Goal: Task Accomplishment & Management: Manage account settings

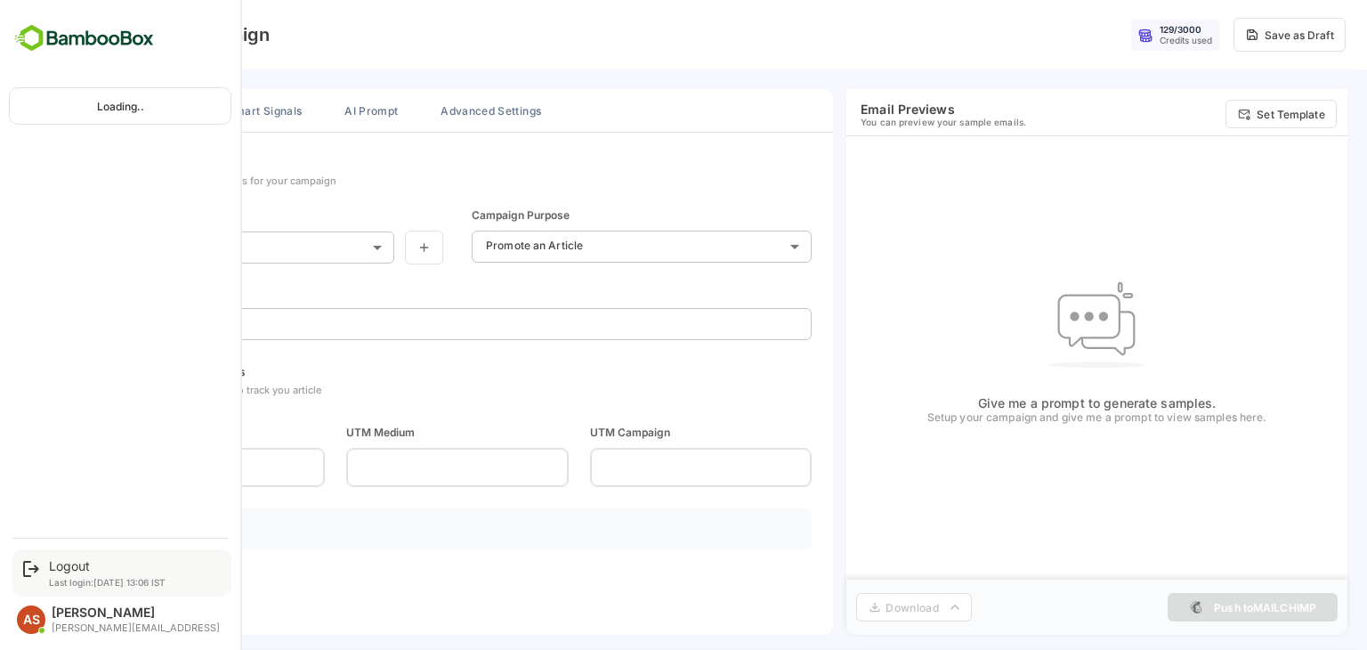
click at [77, 580] on p "Last login: [DATE] 13:06 IST" at bounding box center [107, 582] width 117 height 11
click at [70, 566] on div "Logout" at bounding box center [107, 565] width 117 height 15
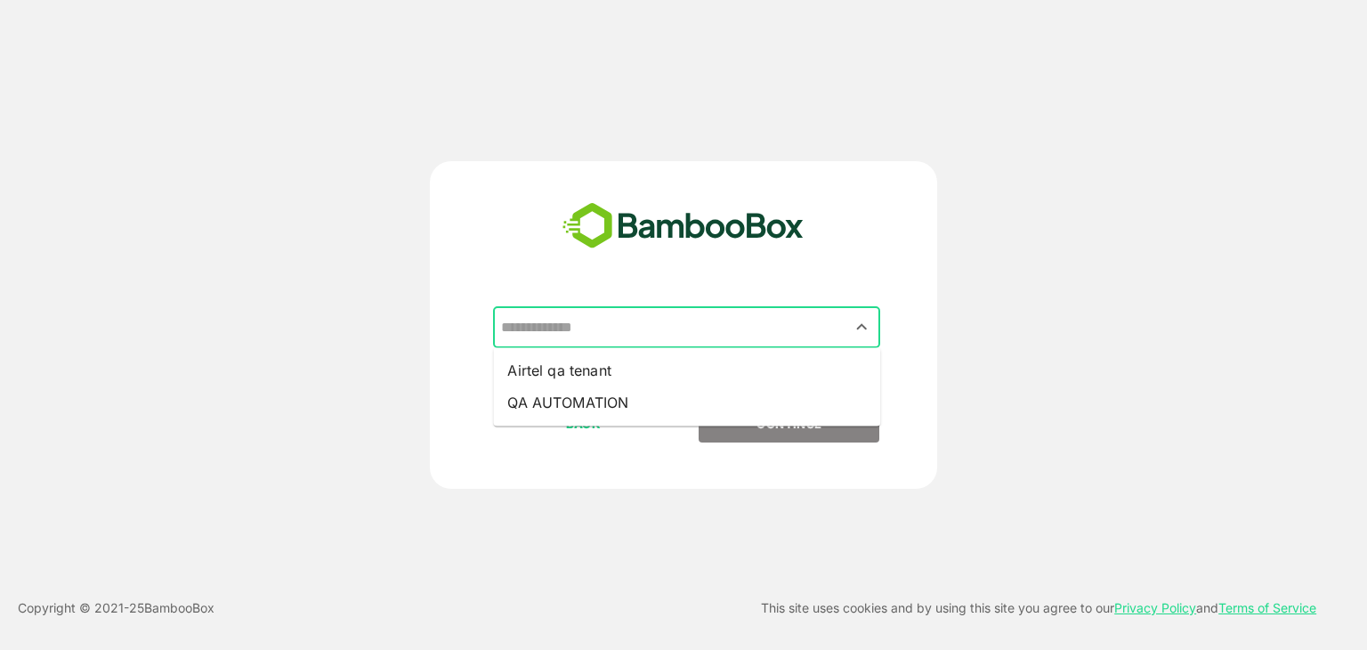
click at [601, 336] on input "text" at bounding box center [686, 328] width 380 height 34
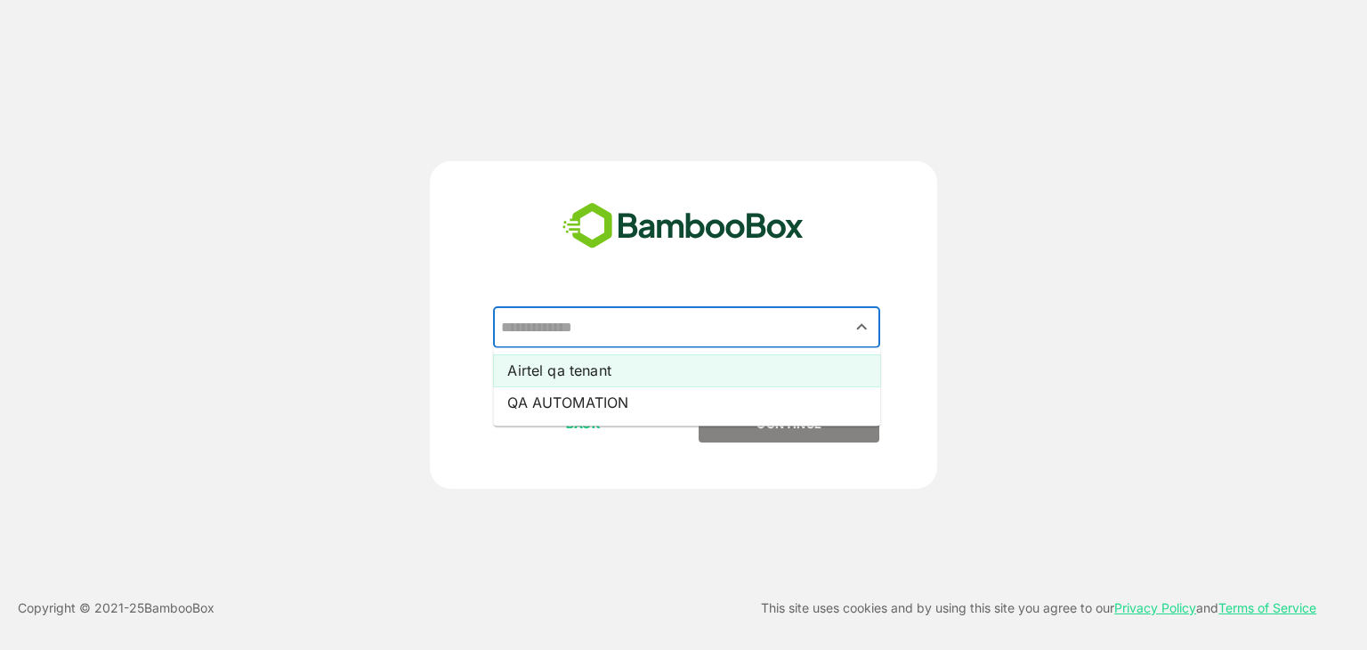
click at [566, 371] on li "Airtel qa tenant" at bounding box center [686, 370] width 387 height 32
type input "**********"
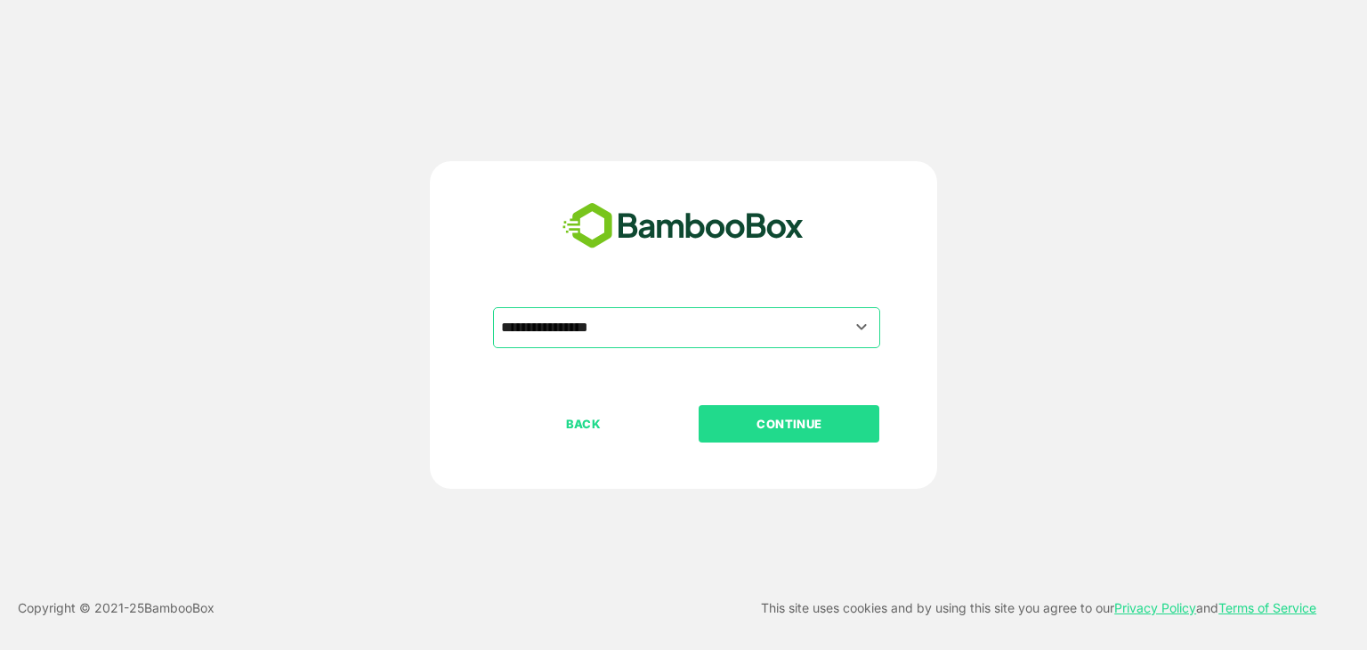
click at [820, 417] on p "CONTINUE" at bounding box center [789, 424] width 178 height 20
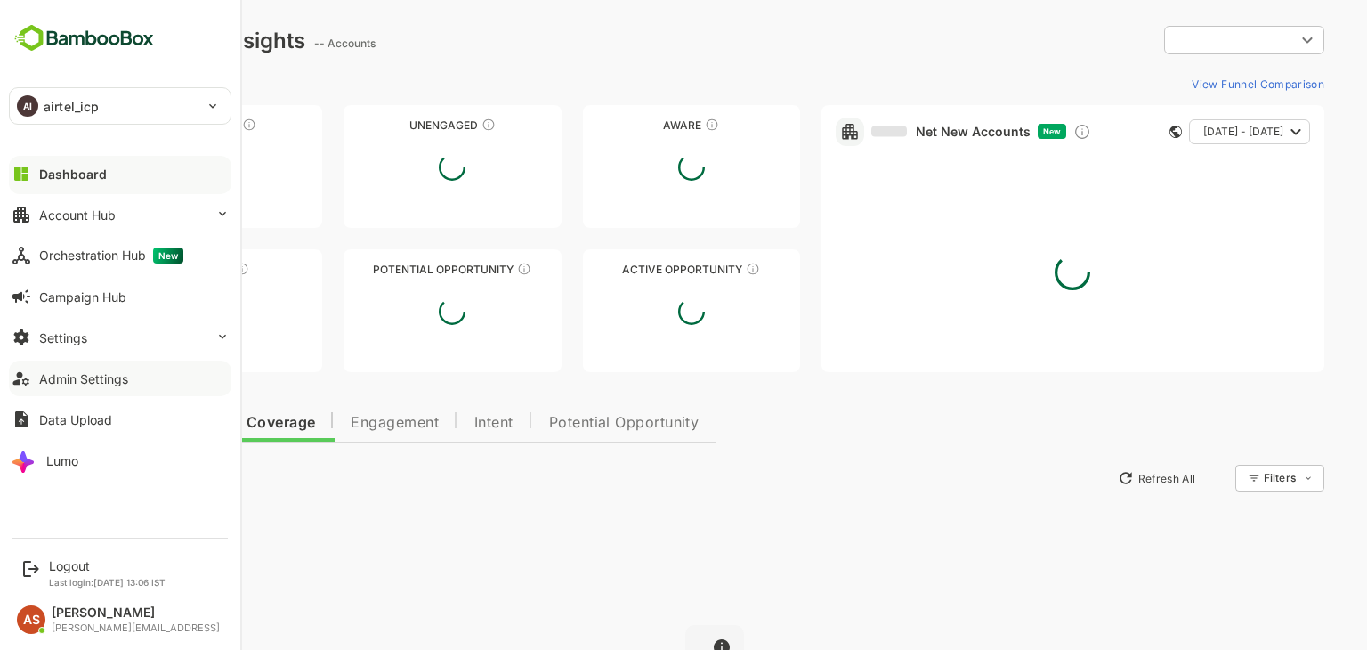
click at [69, 383] on div "Admin Settings" at bounding box center [83, 378] width 89 height 15
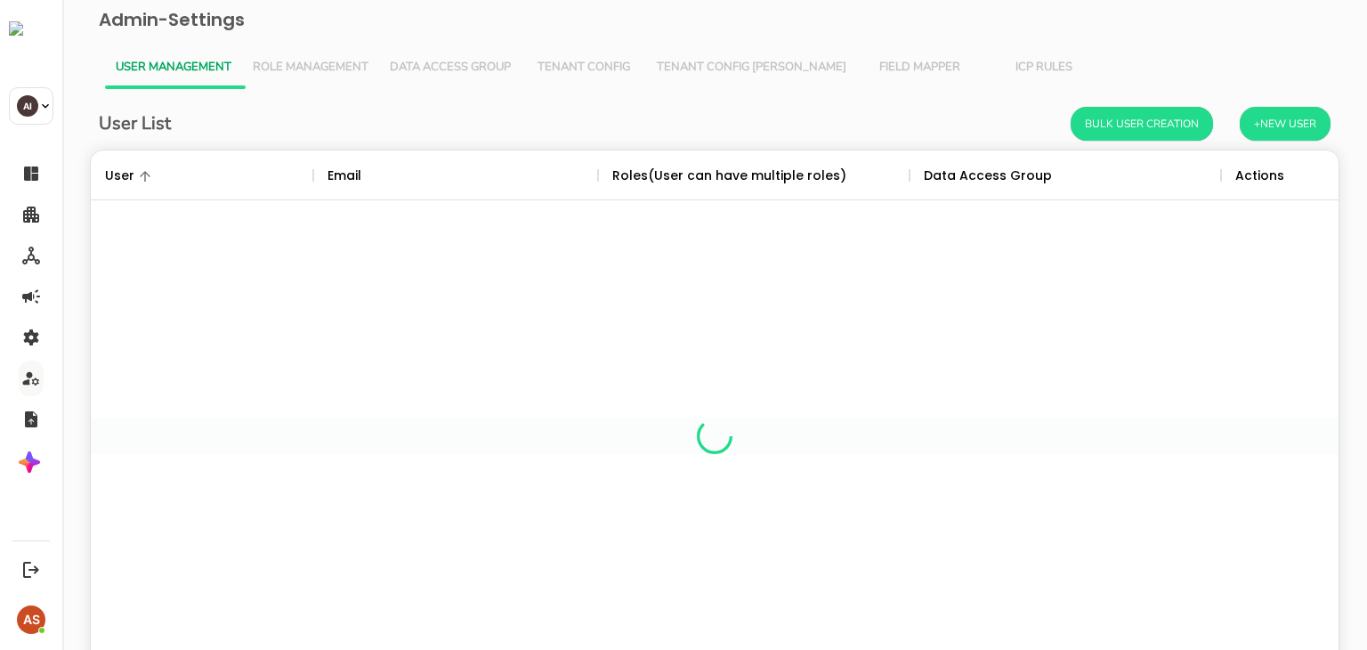
scroll to position [508, 1221]
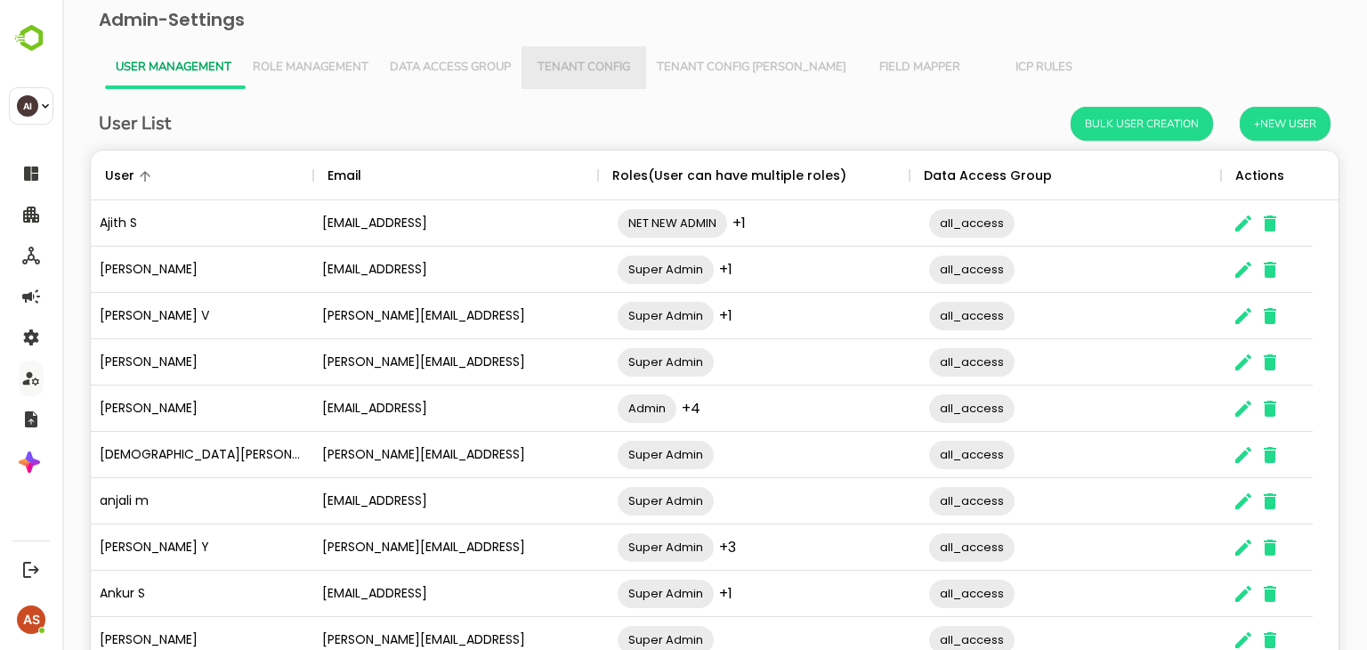
click at [566, 78] on button "Tenant Config" at bounding box center [583, 67] width 125 height 43
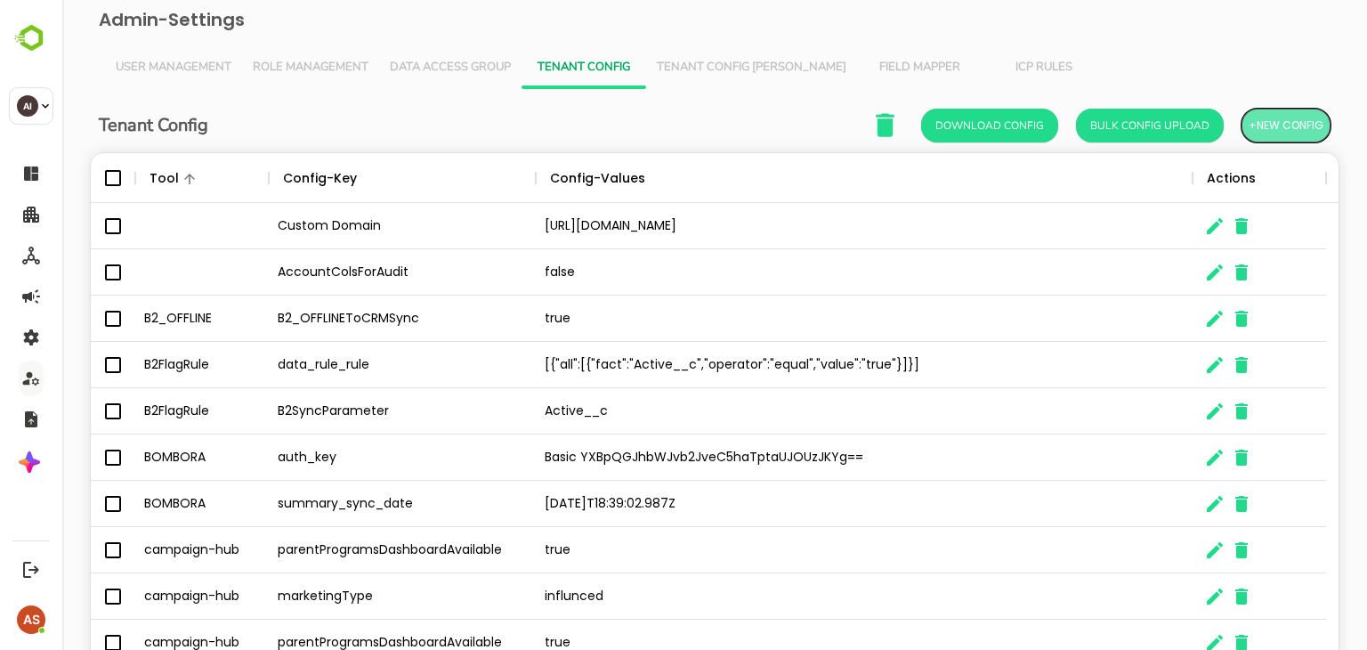
click at [1251, 125] on span "+New Config" at bounding box center [1285, 125] width 75 height 23
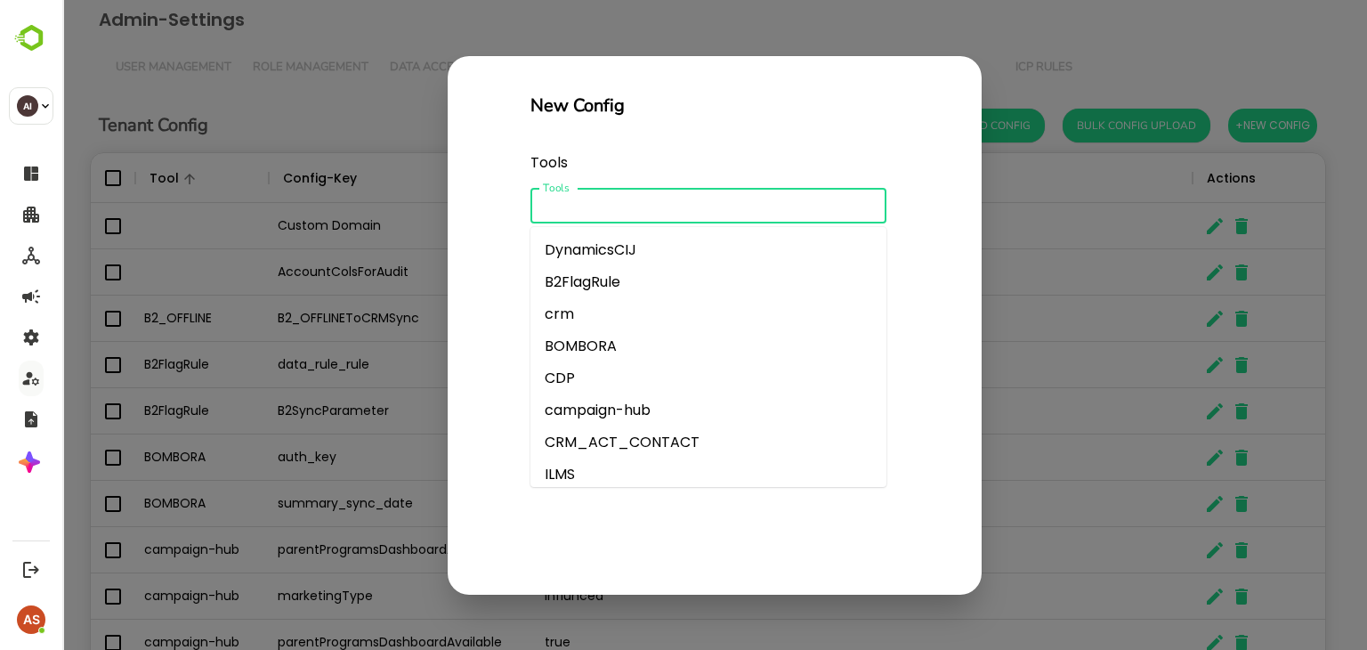
click at [618, 205] on input "Tools" at bounding box center [694, 205] width 316 height 25
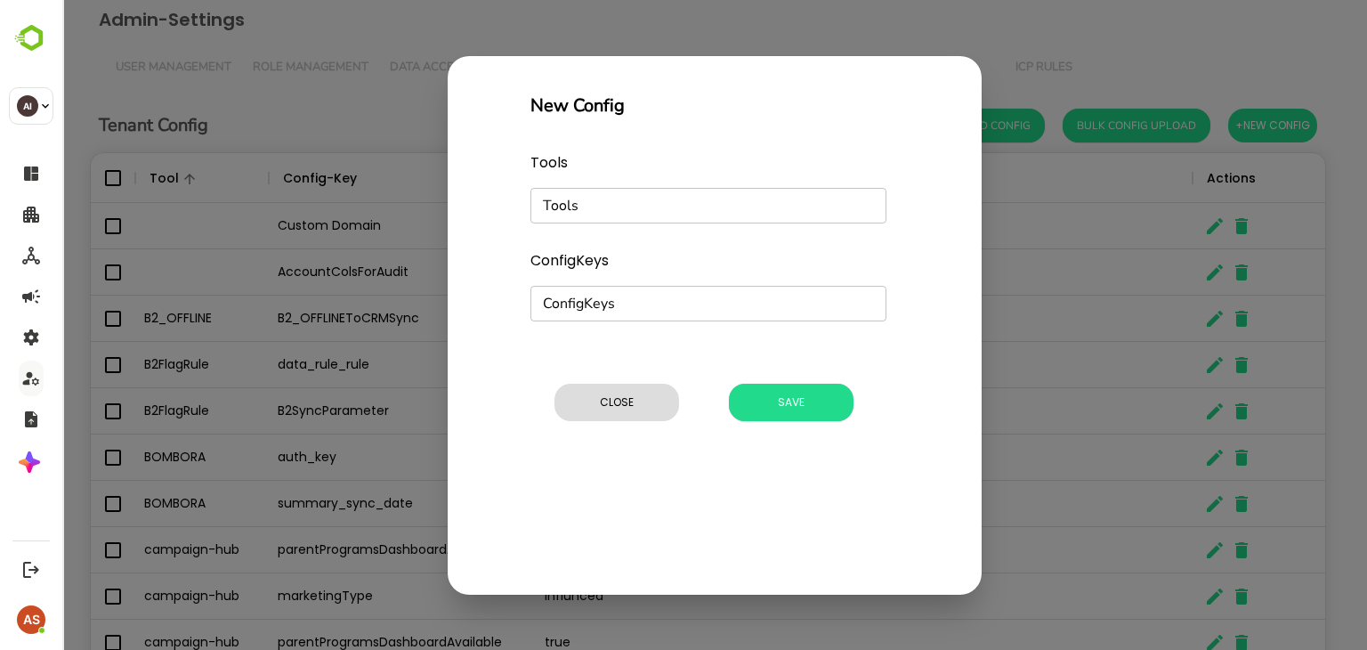
click at [449, 334] on div "New Config Tools Tools Tools ConfigKeys ConfigKeys ConfigKeys Config-Values * C…" at bounding box center [715, 325] width 534 height 538
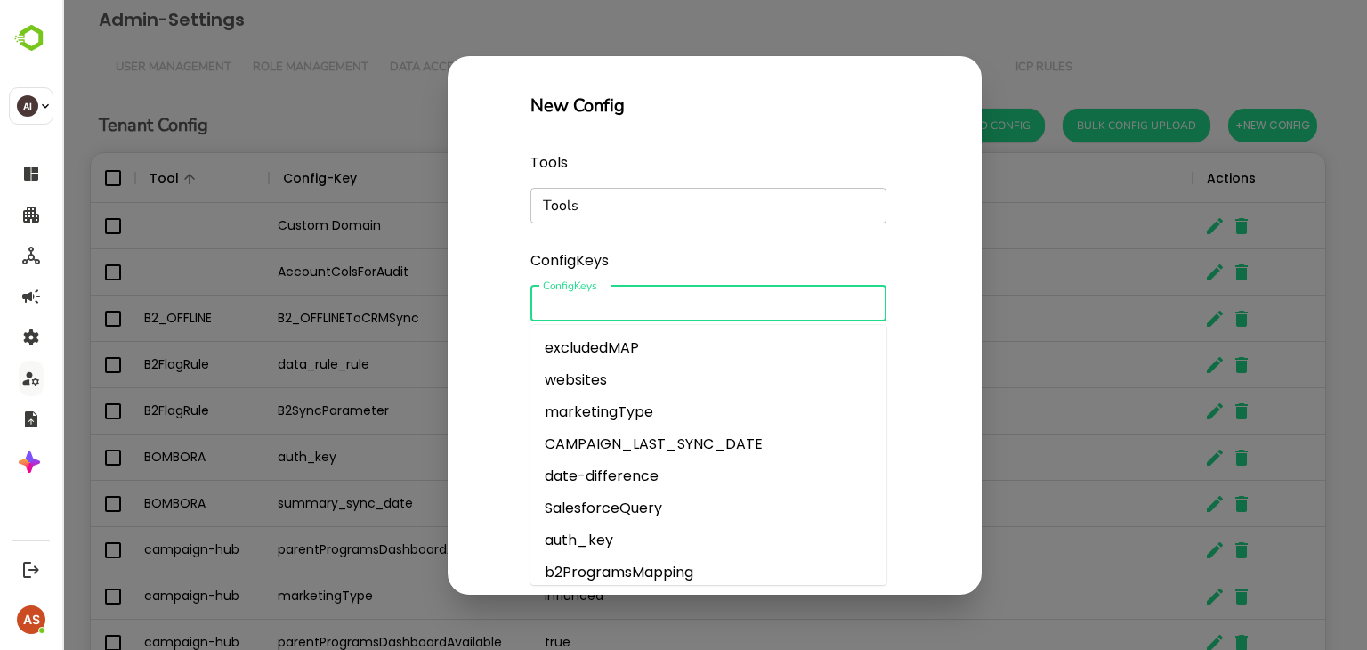
click at [612, 301] on input "Tools" at bounding box center [694, 303] width 316 height 25
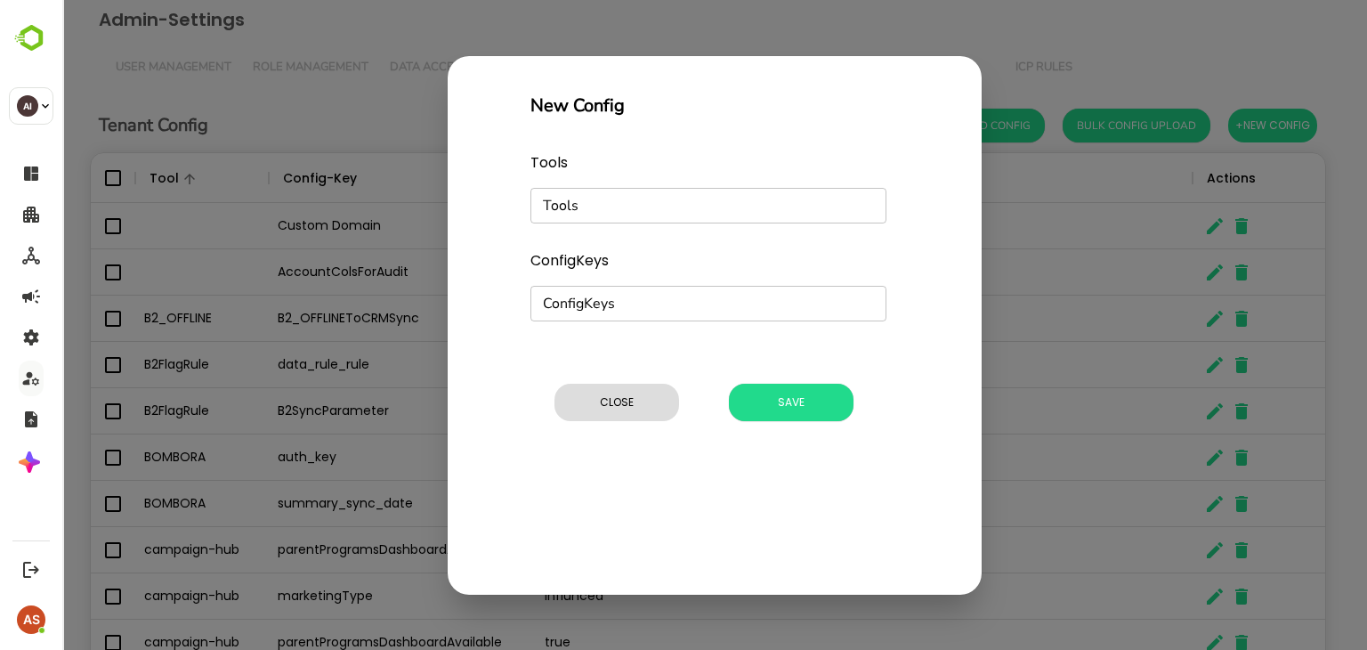
click at [862, 22] on div "New Config Tools Tools Tools ConfigKeys ConfigKeys ConfigKeys Config-Values * C…" at bounding box center [714, 325] width 1304 height 650
click at [655, 409] on span "Close" at bounding box center [616, 402] width 107 height 23
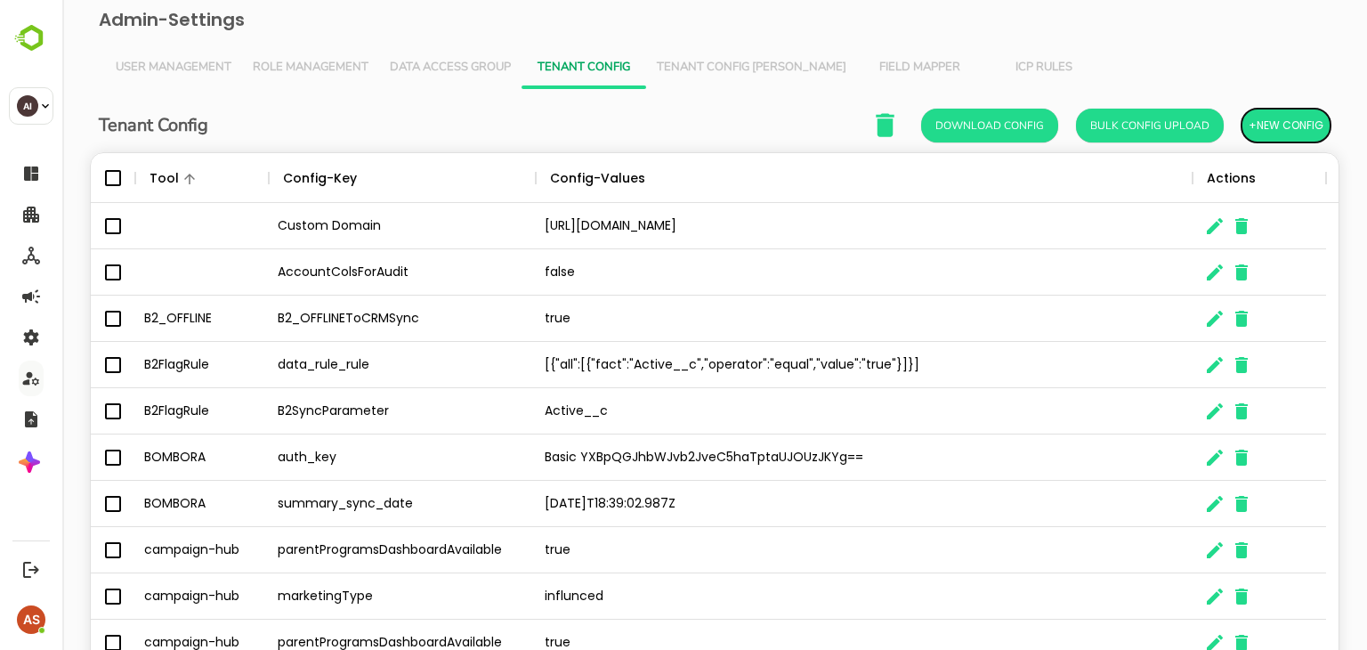
scroll to position [14, 14]
click at [586, 311] on div "true" at bounding box center [864, 318] width 657 height 46
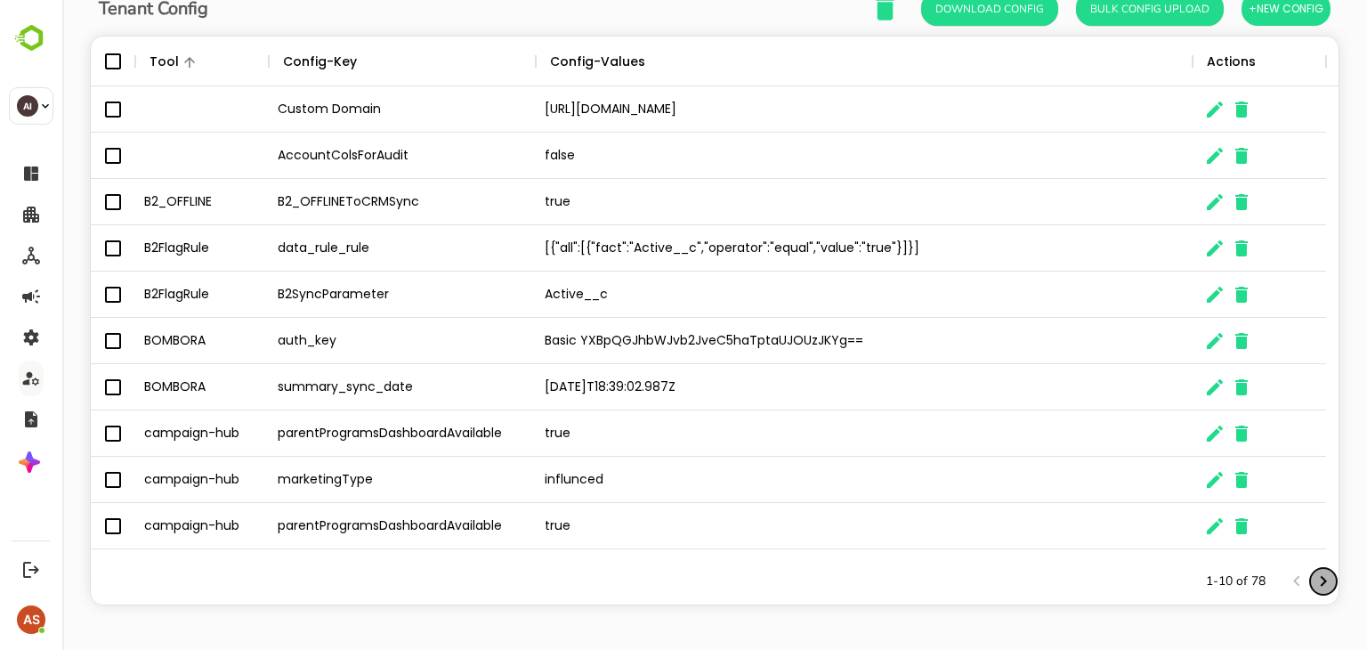
click at [1313, 580] on icon "Next page" at bounding box center [1322, 580] width 21 height 21
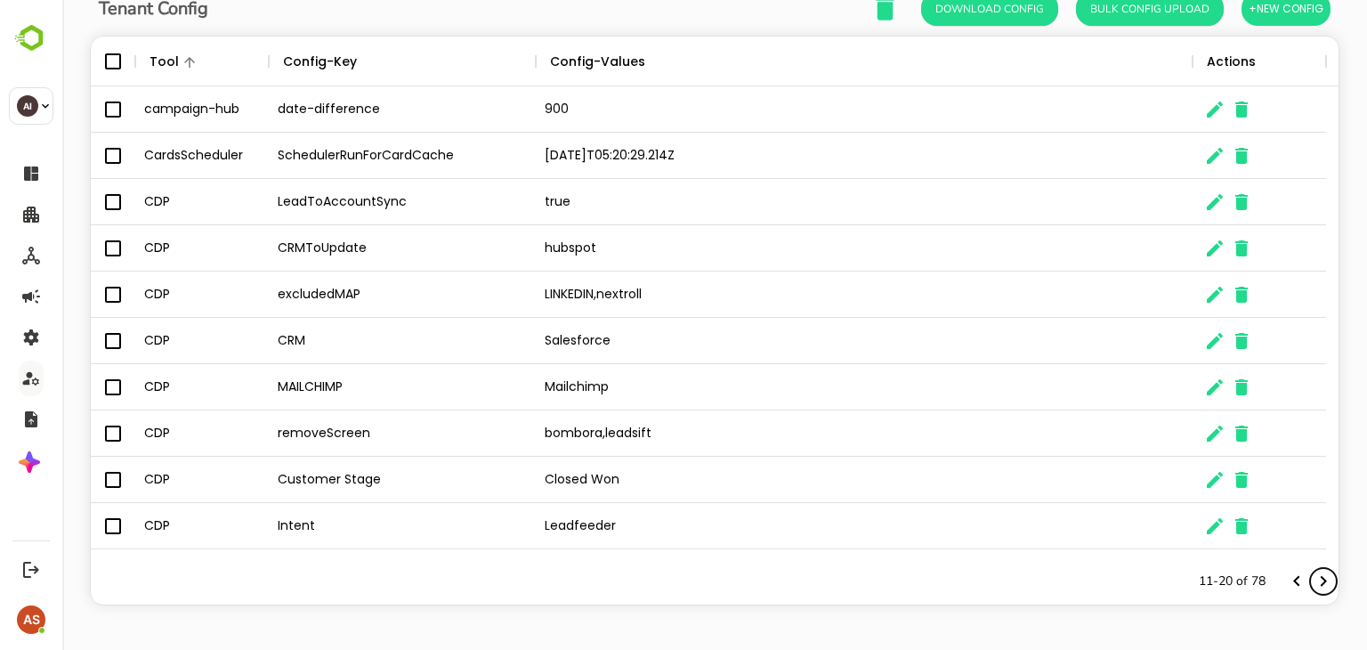
scroll to position [0, 0]
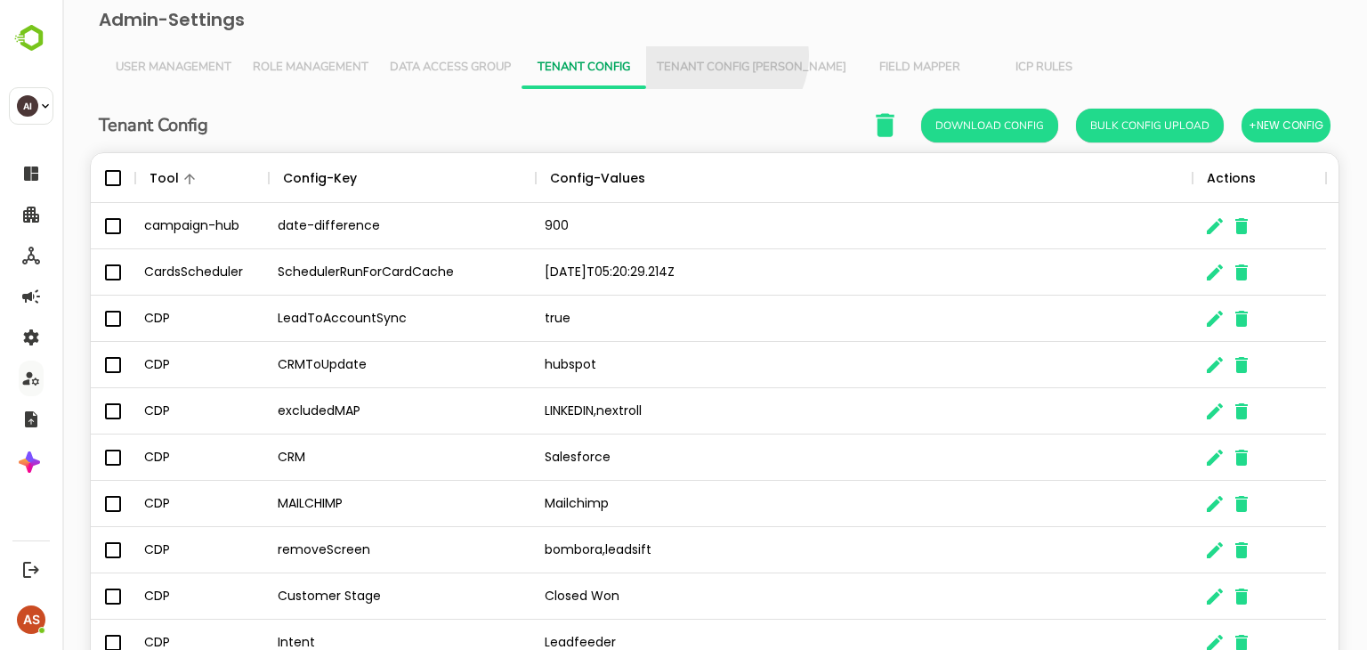
click at [723, 56] on button "Tenant Config [PERSON_NAME]" at bounding box center [751, 67] width 211 height 43
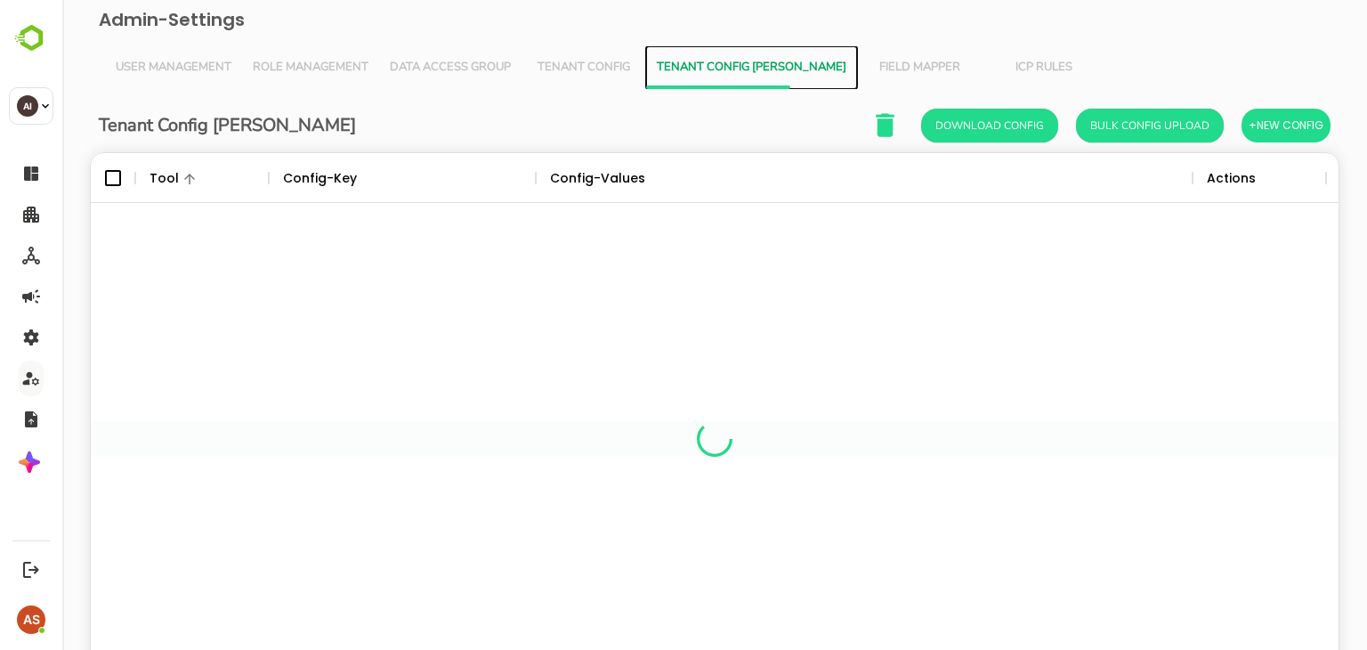
scroll to position [508, 1221]
click at [870, 67] on span "Field Mapper" at bounding box center [919, 68] width 103 height 14
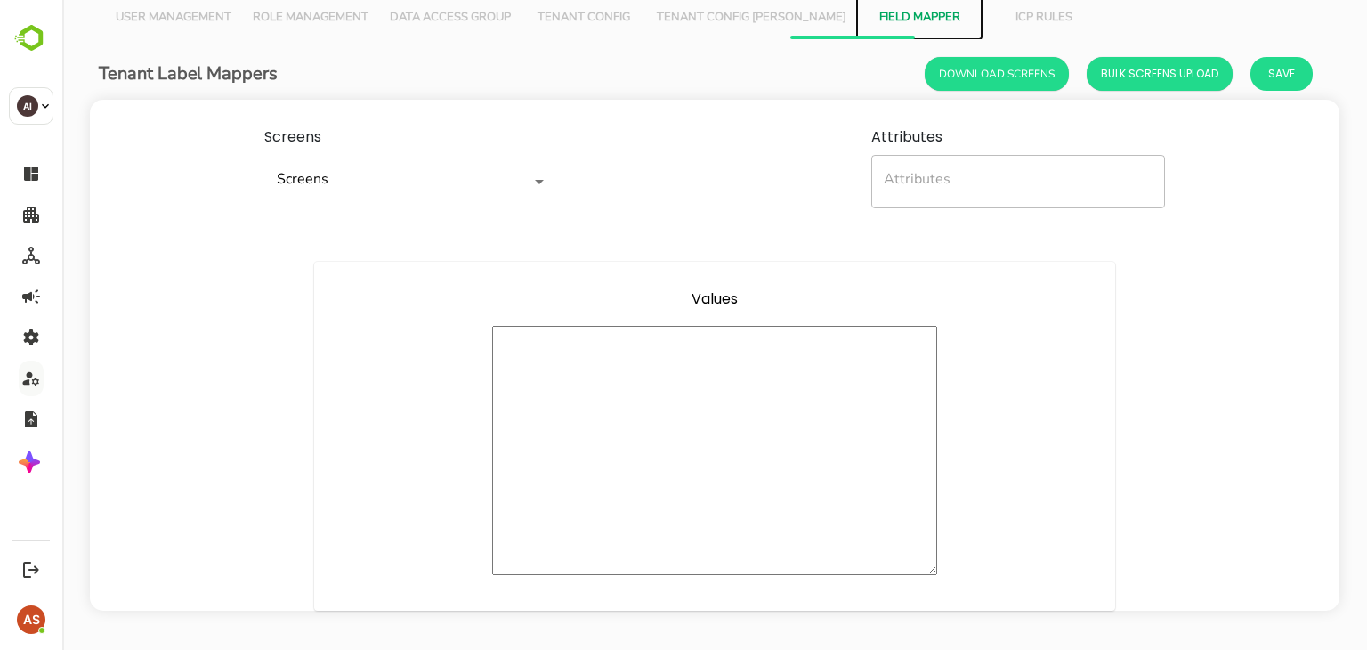
scroll to position [0, 0]
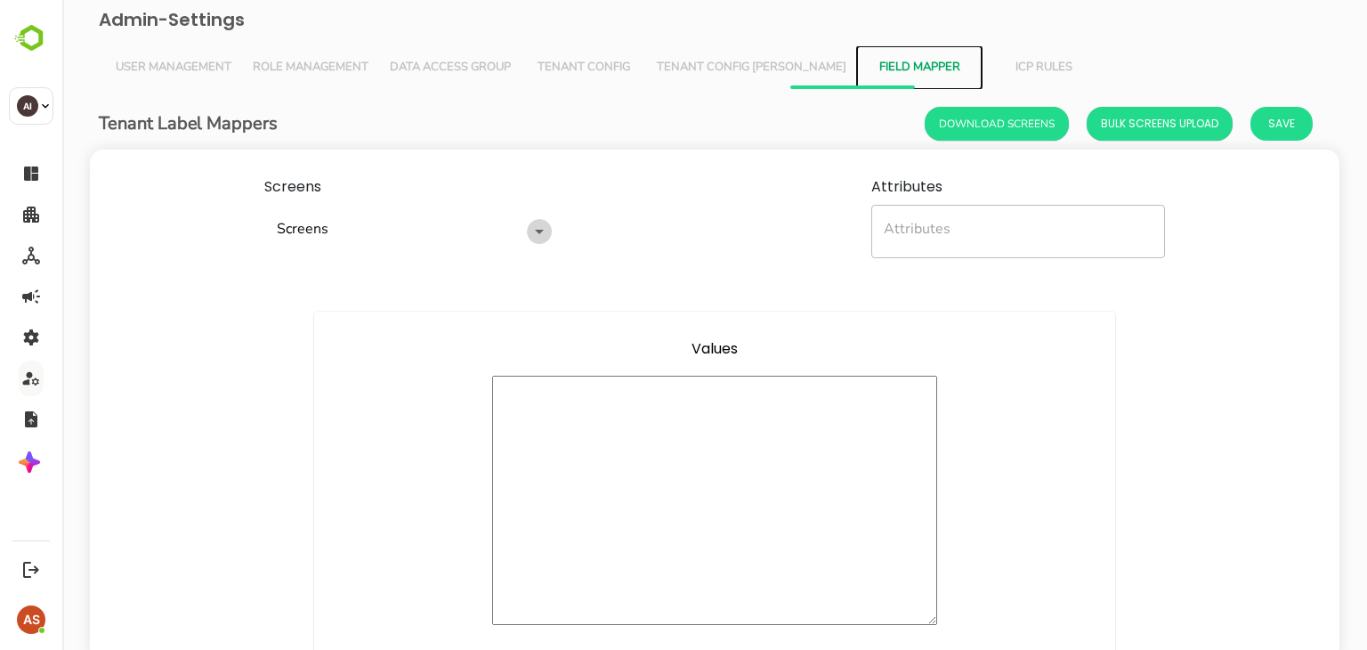
click at [537, 232] on icon "Open" at bounding box center [539, 231] width 21 height 21
click at [634, 223] on div "Screens Screens Screens Attributes Attributes Attributes" at bounding box center [714, 216] width 1249 height 135
click at [585, 70] on span "Tenant Config" at bounding box center [583, 68] width 103 height 14
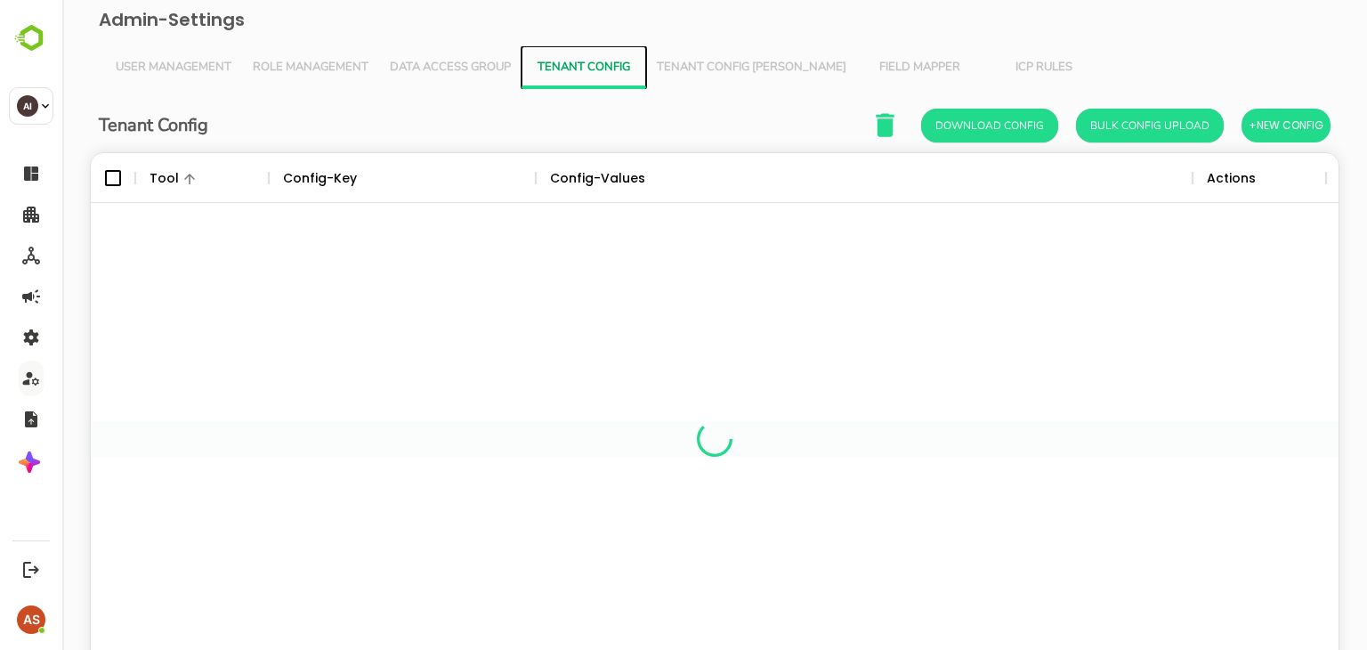
scroll to position [508, 1221]
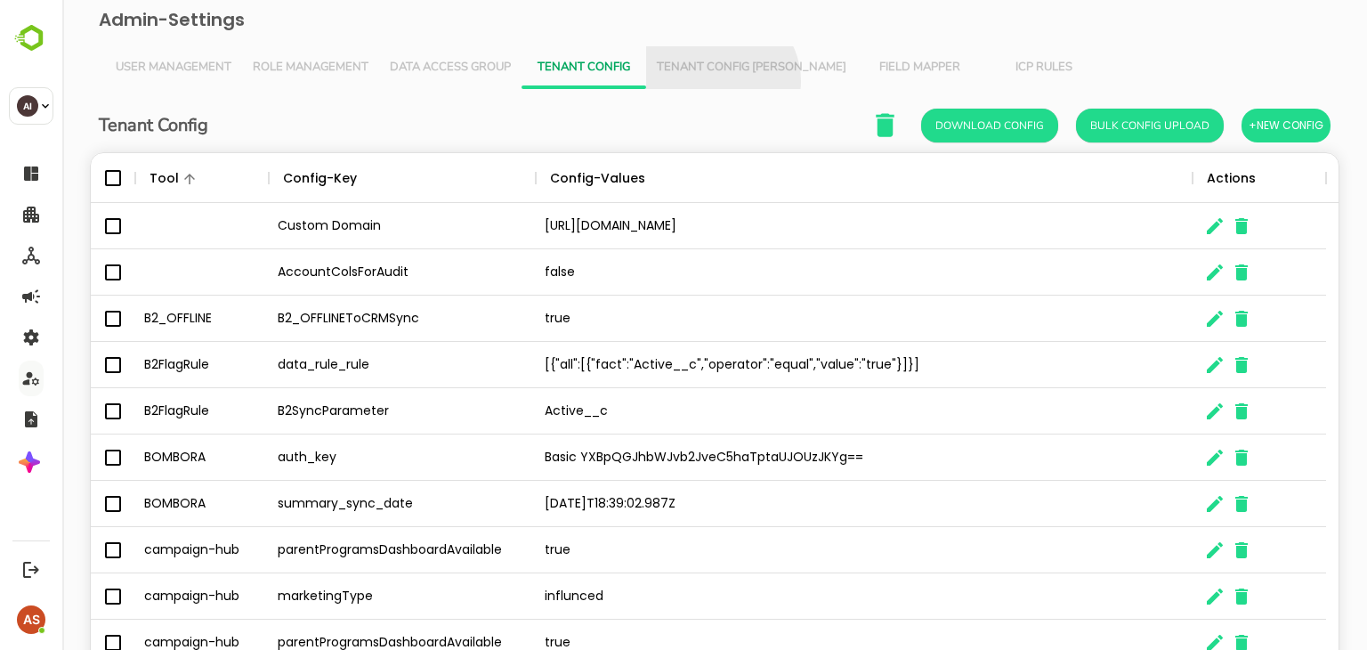
click at [719, 81] on button "Tenant Config [PERSON_NAME]" at bounding box center [751, 67] width 211 height 43
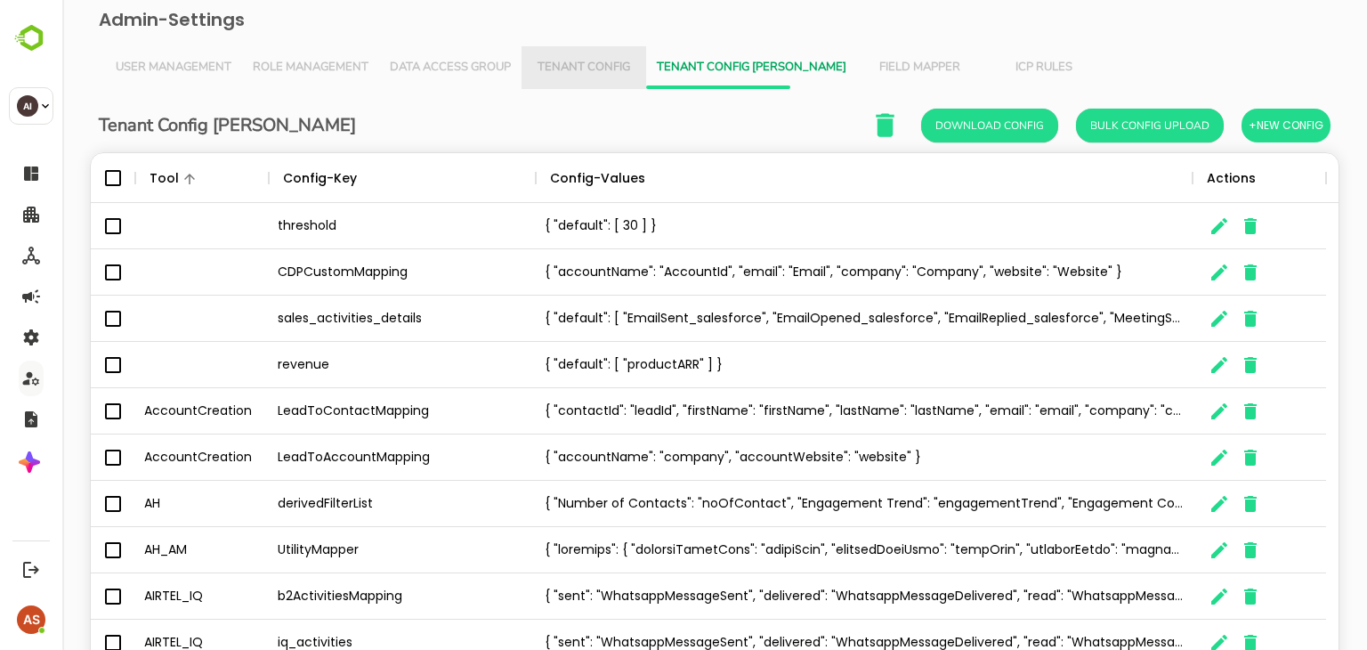
click at [583, 61] on span "Tenant Config" at bounding box center [583, 68] width 103 height 14
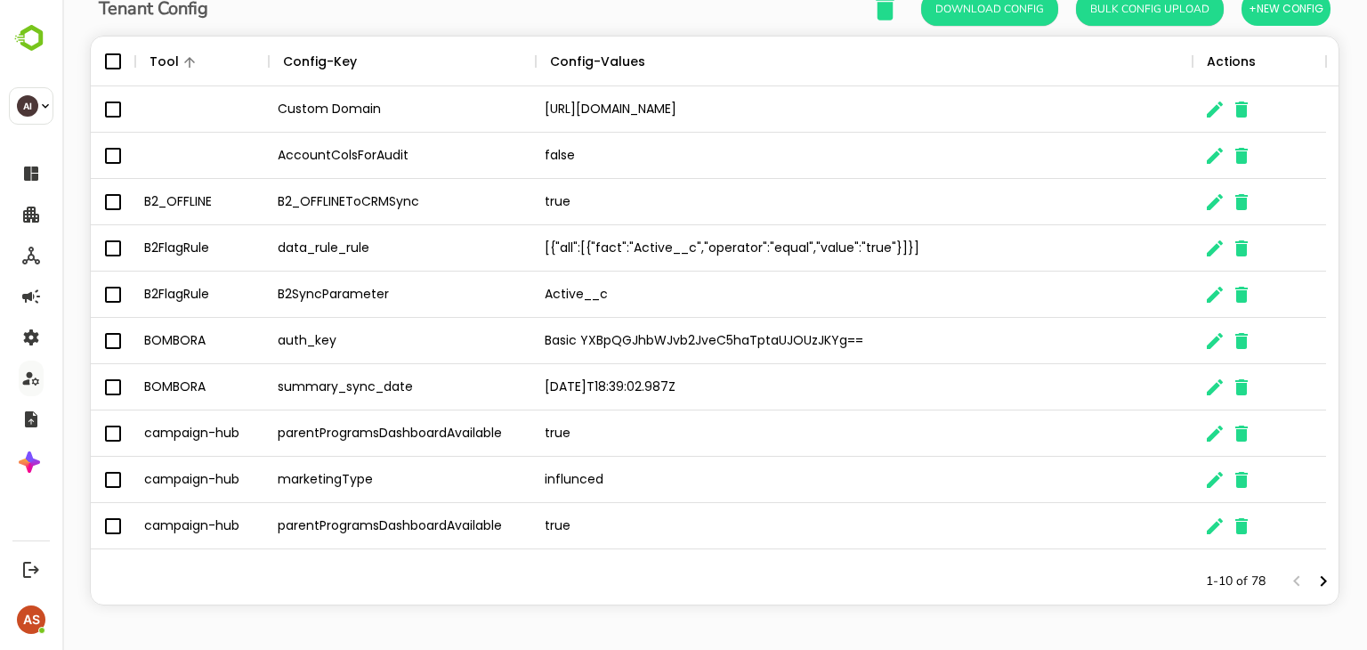
scroll to position [0, 0]
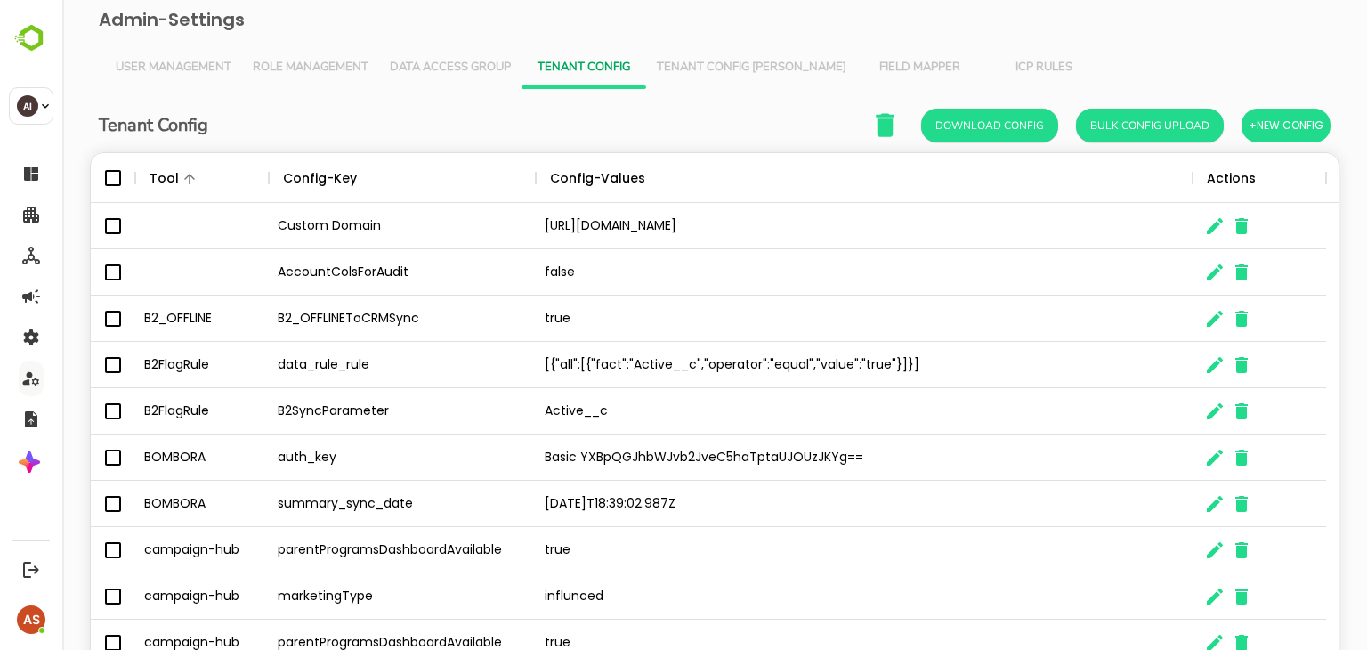
click at [750, 111] on div "Tenant Config Download Config Bulk Config Upload +New Config" at bounding box center [714, 125] width 1231 height 36
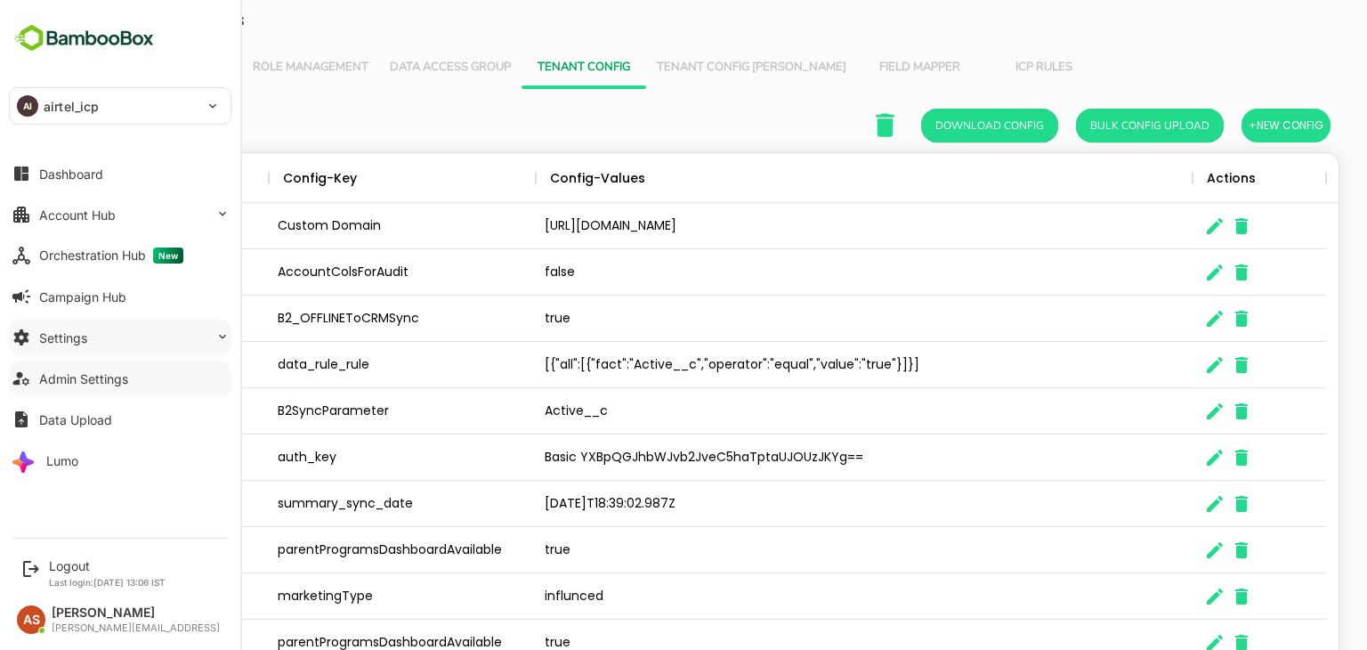
click at [89, 346] on button "Settings" at bounding box center [120, 337] width 222 height 36
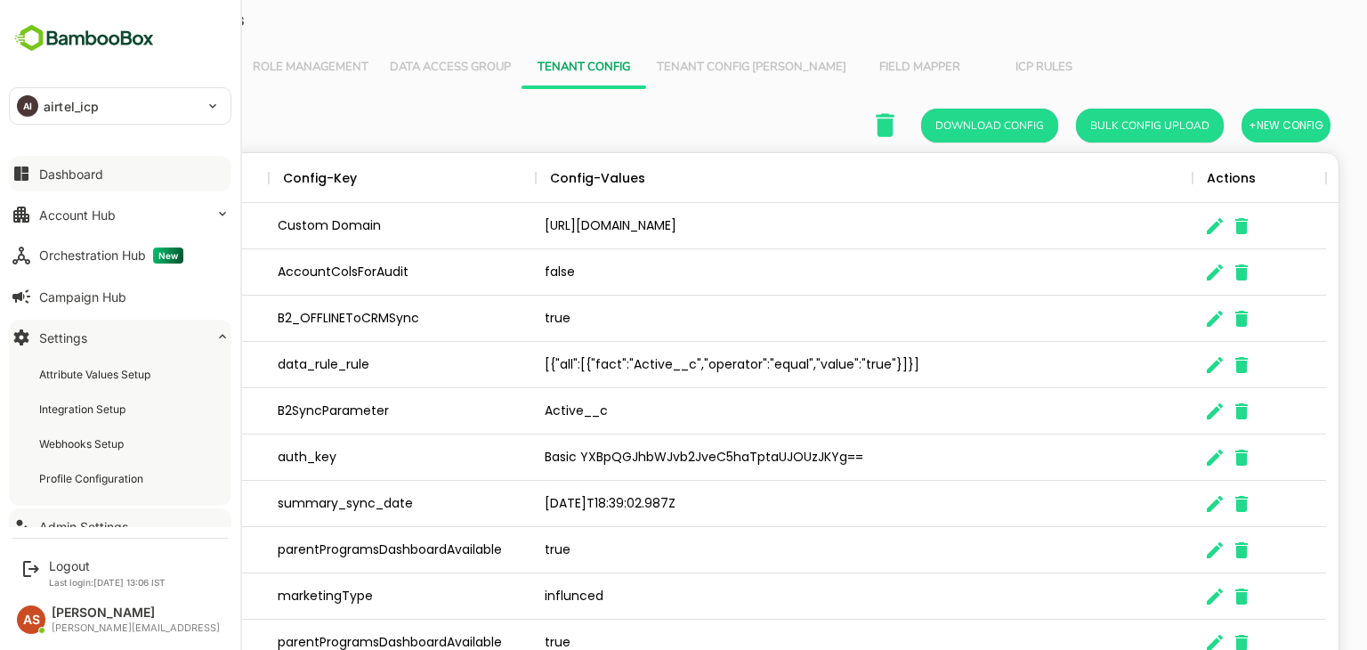
click at [143, 182] on button "Dashboard" at bounding box center [120, 174] width 222 height 36
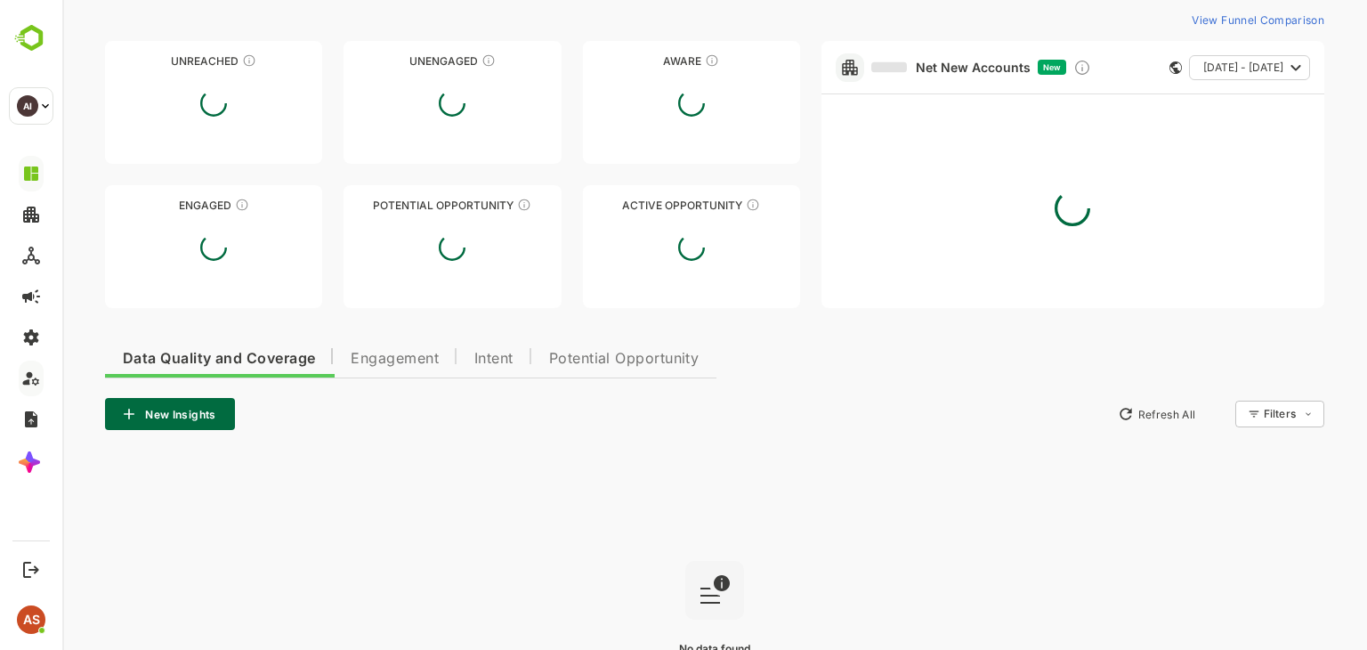
type input "**********"
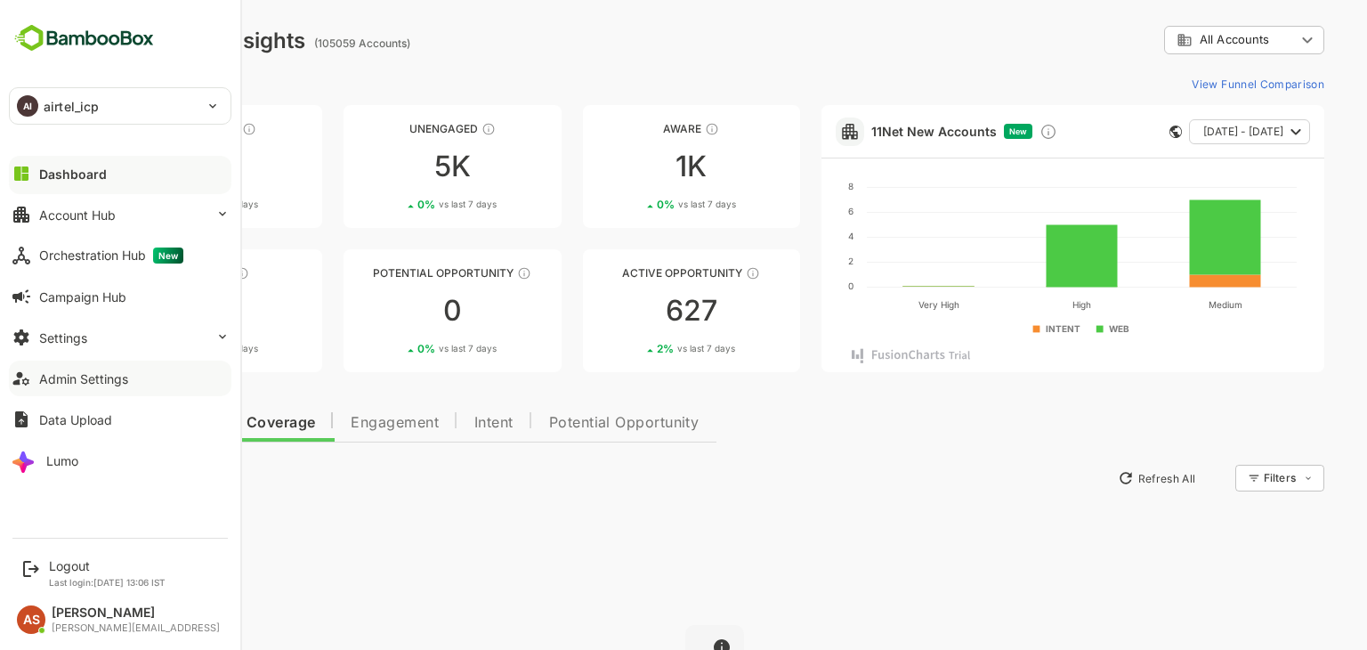
click at [79, 377] on div "Admin Settings" at bounding box center [83, 378] width 89 height 15
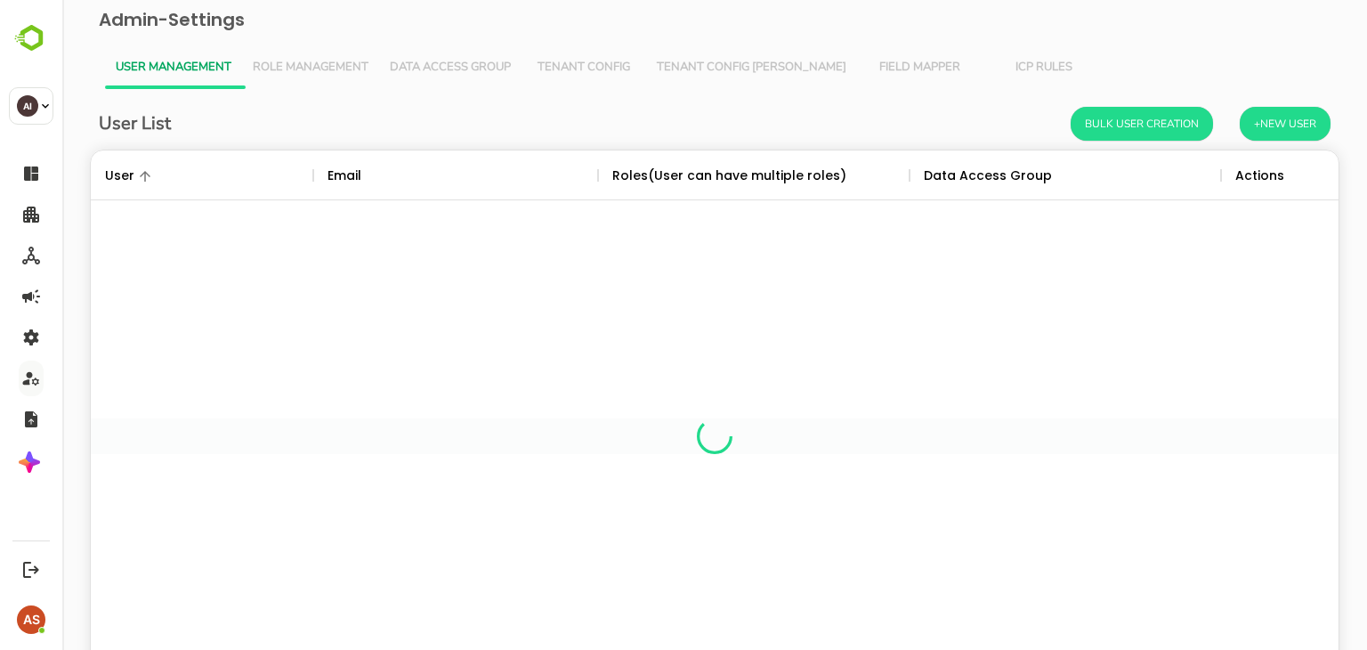
scroll to position [508, 1221]
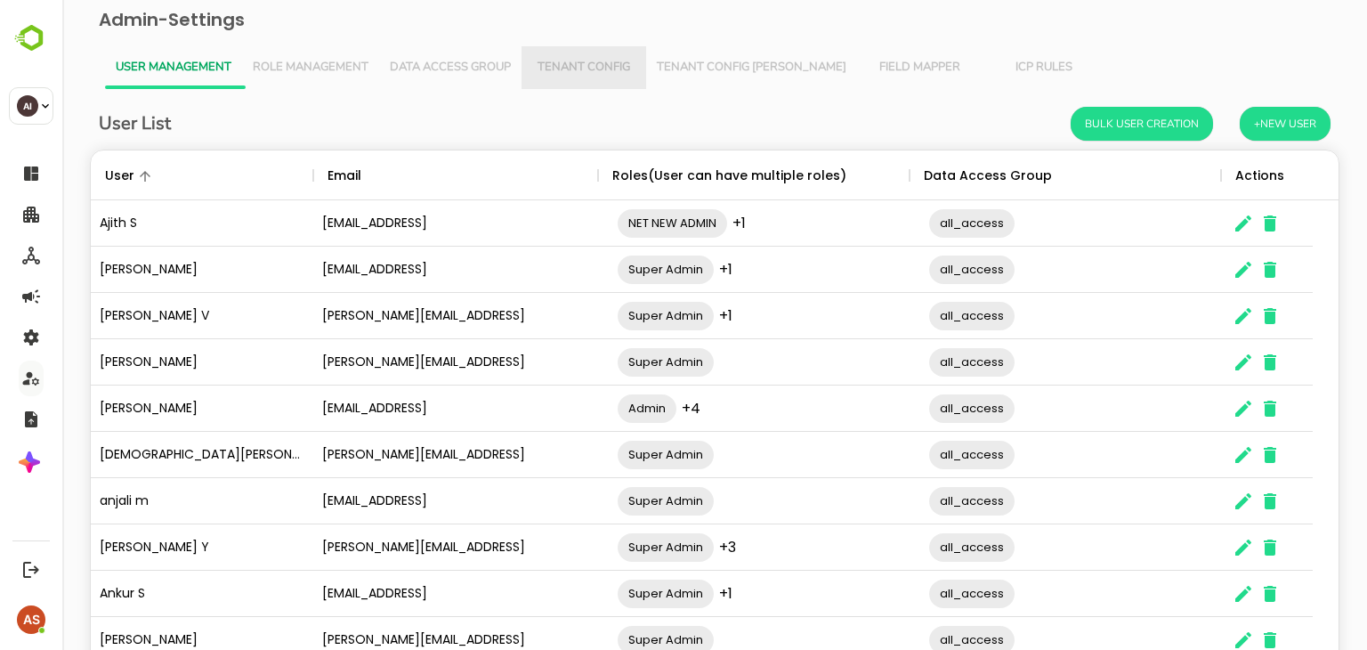
click at [594, 79] on button "Tenant Config" at bounding box center [583, 67] width 125 height 43
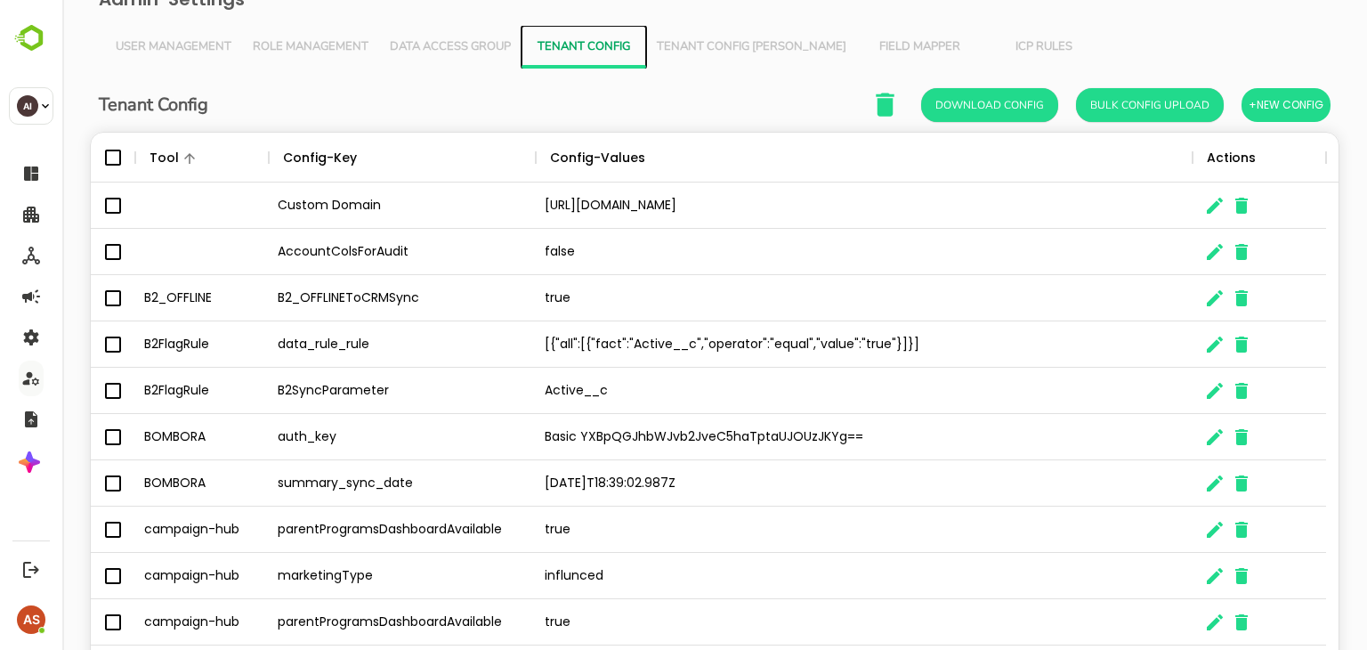
scroll to position [0, 0]
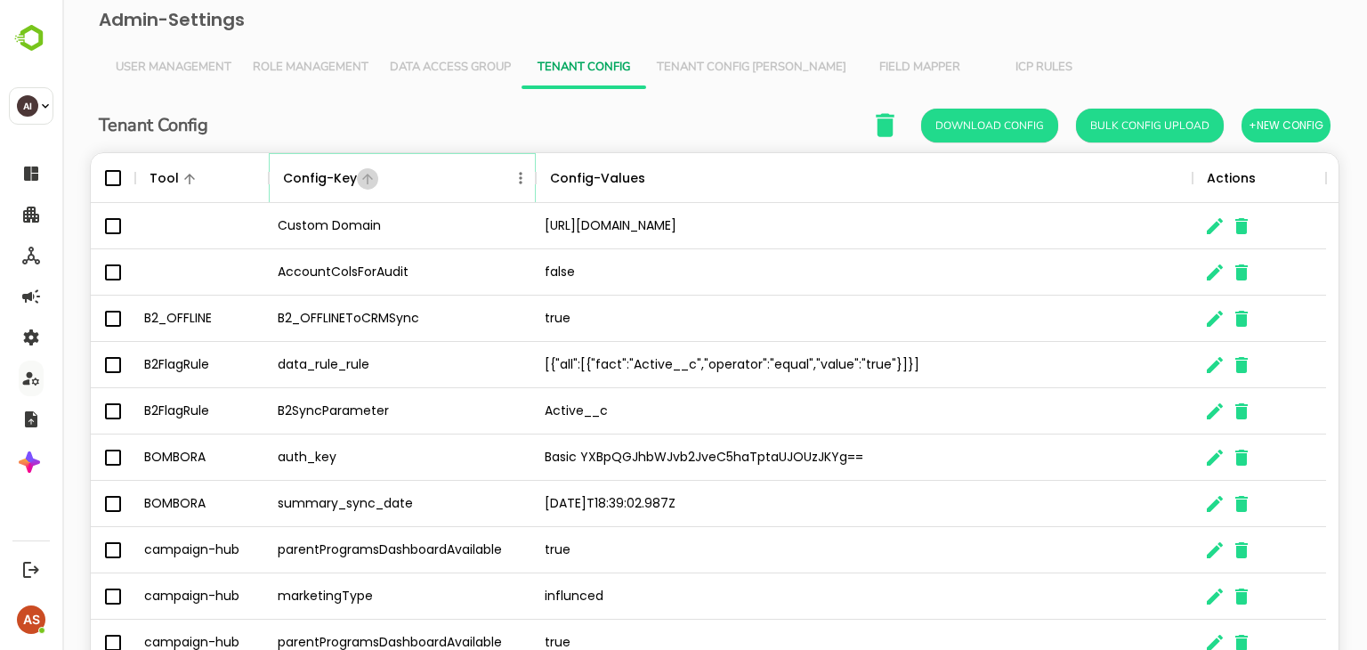
click at [370, 182] on icon "Sort" at bounding box center [367, 179] width 16 height 16
drag, startPoint x: 267, startPoint y: 177, endPoint x: 277, endPoint y: 180, distance: 10.1
click at [277, 180] on icon "The User Data" at bounding box center [268, 177] width 21 height 21
drag, startPoint x: 277, startPoint y: 180, endPoint x: 171, endPoint y: 206, distance: 109.0
click at [171, 206] on div "Tool Config-Key Config-Values Actions Custom Domain [URL][DOMAIN_NAME] AccountC…" at bounding box center [714, 413] width 1247 height 521
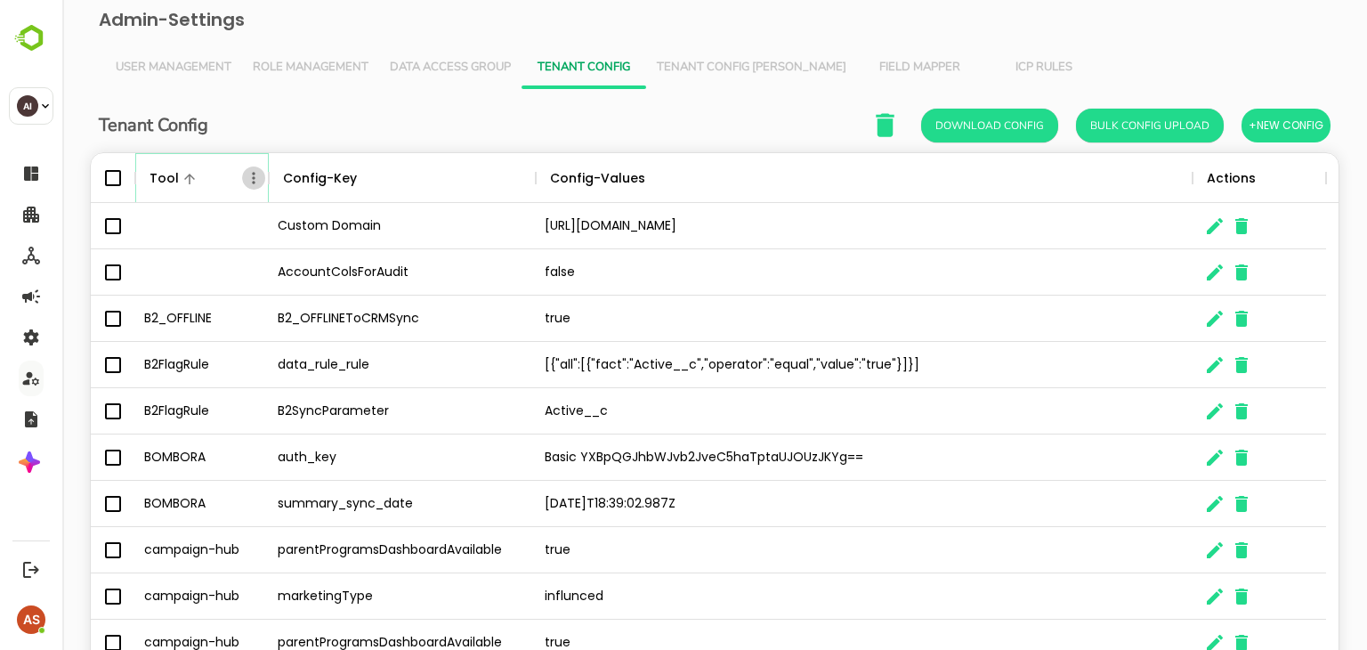
click at [254, 185] on icon "Menu" at bounding box center [254, 178] width 18 height 18
click at [390, 175] on div "Config-Key" at bounding box center [393, 178] width 231 height 50
click at [631, 178] on div "Config-Values" at bounding box center [597, 178] width 95 height 50
click at [1276, 182] on div "Actions" at bounding box center [1250, 178] width 98 height 50
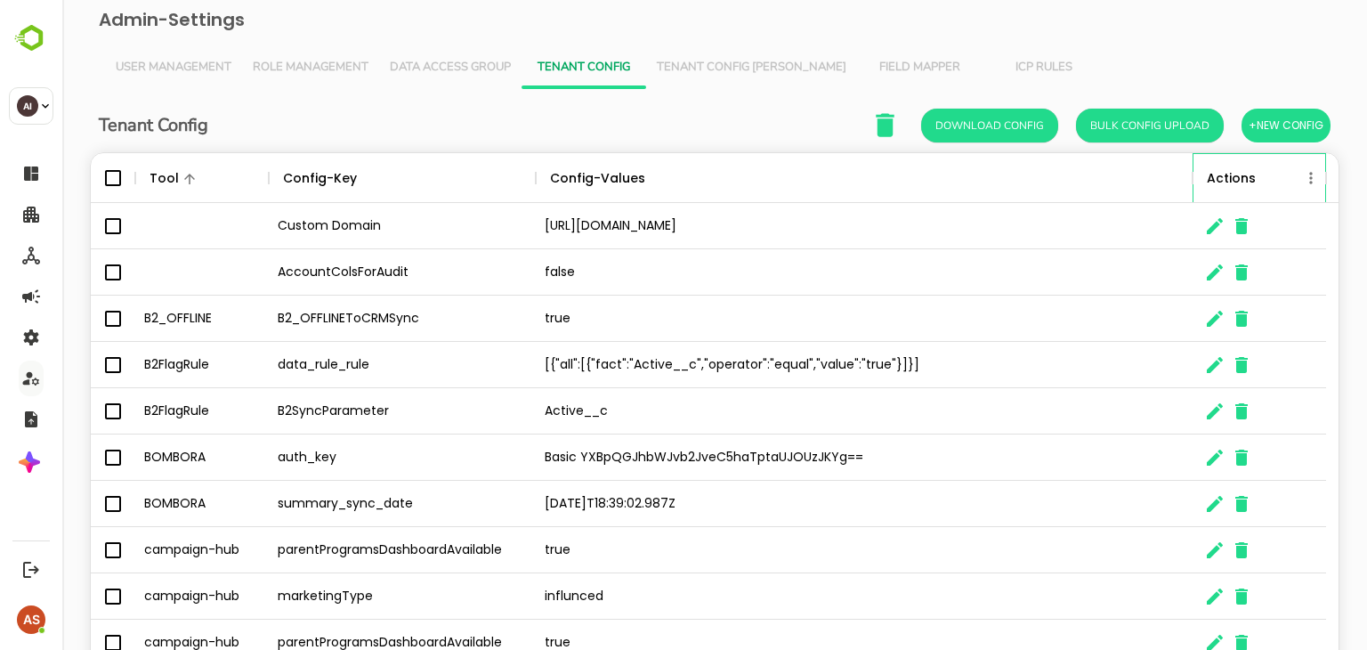
click at [1317, 180] on icon "The User Data" at bounding box center [1325, 177] width 21 height 21
click at [1308, 179] on icon "Menu" at bounding box center [1311, 178] width 18 height 18
click at [522, 182] on icon "Menu" at bounding box center [521, 178] width 18 height 18
click at [1180, 177] on icon "Menu" at bounding box center [1177, 178] width 18 height 18
click at [247, 177] on icon "Menu" at bounding box center [254, 178] width 18 height 18
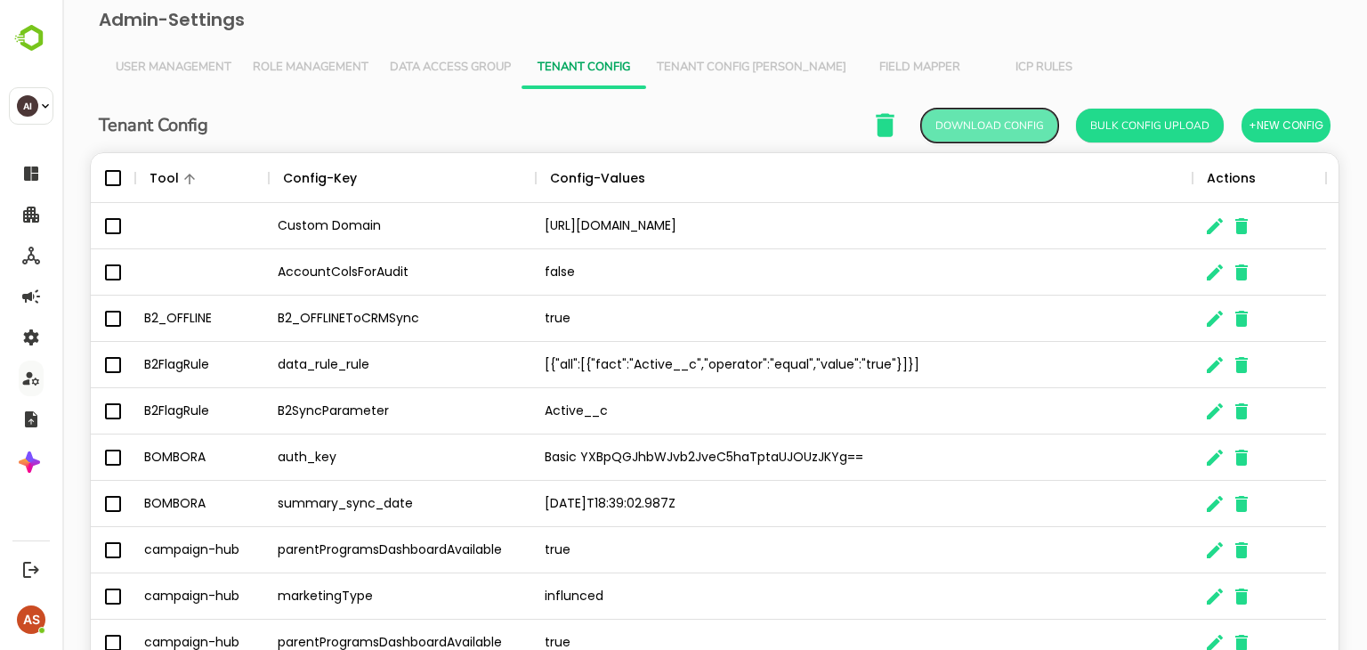
click at [972, 121] on button "Download Config" at bounding box center [989, 126] width 137 height 34
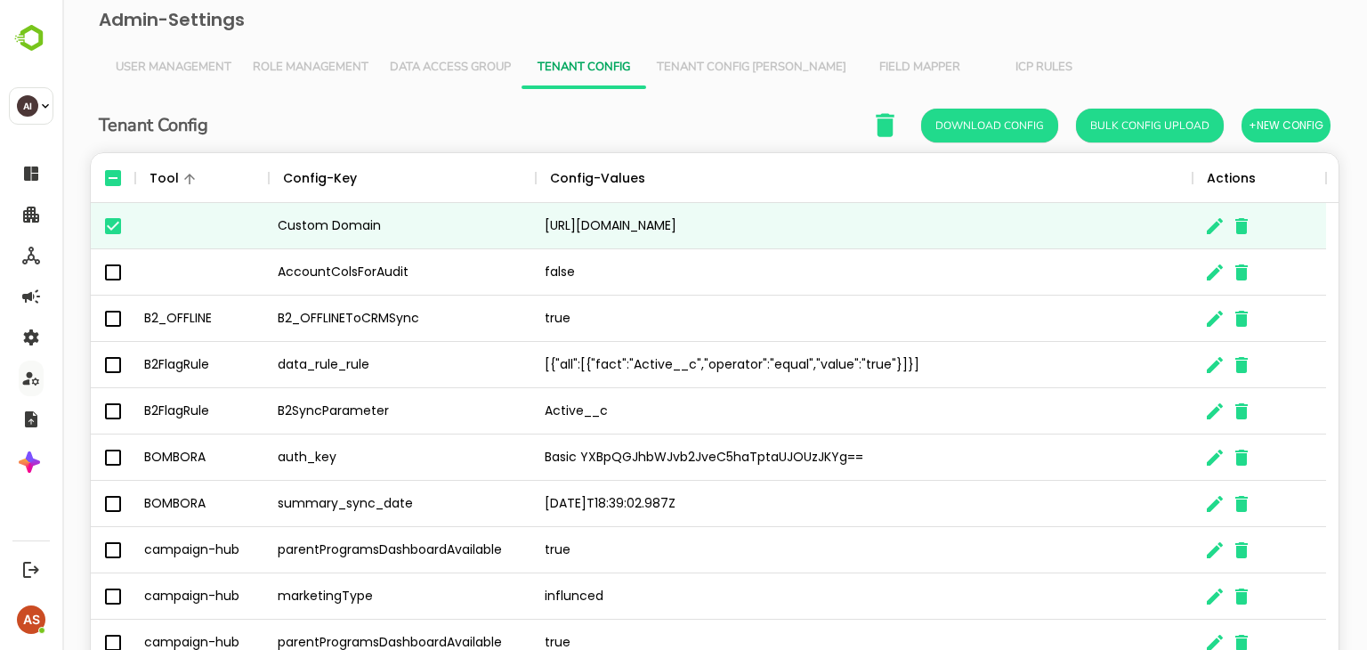
click at [605, 22] on h6 "Admin-Settings" at bounding box center [715, 19] width 1276 height 39
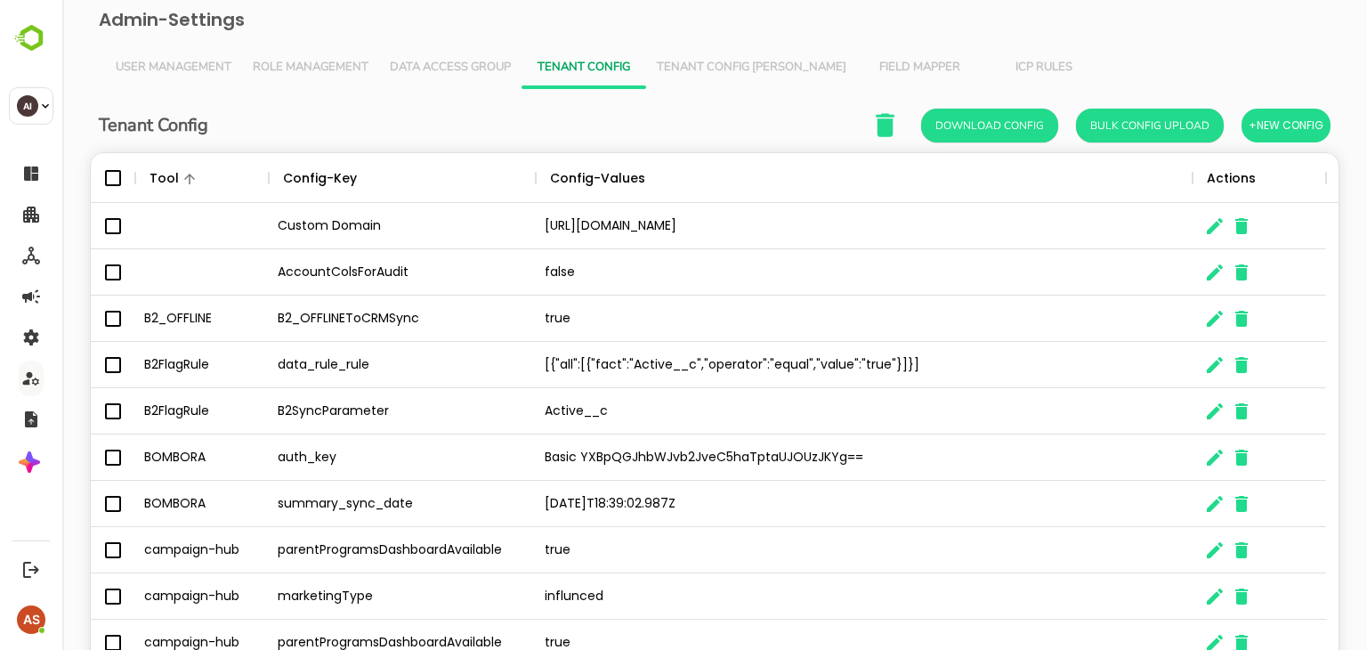
click at [890, 379] on div "[{"all":[{"fact":"Active__c","operator":"equal","value":"true"}]}]" at bounding box center [864, 365] width 657 height 46
click at [110, 264] on div "Custom Domain [URL][DOMAIN_NAME] AccountColsForAudit false B2_OFFLINE B2_OFFLIN…" at bounding box center [708, 434] width 1235 height 463
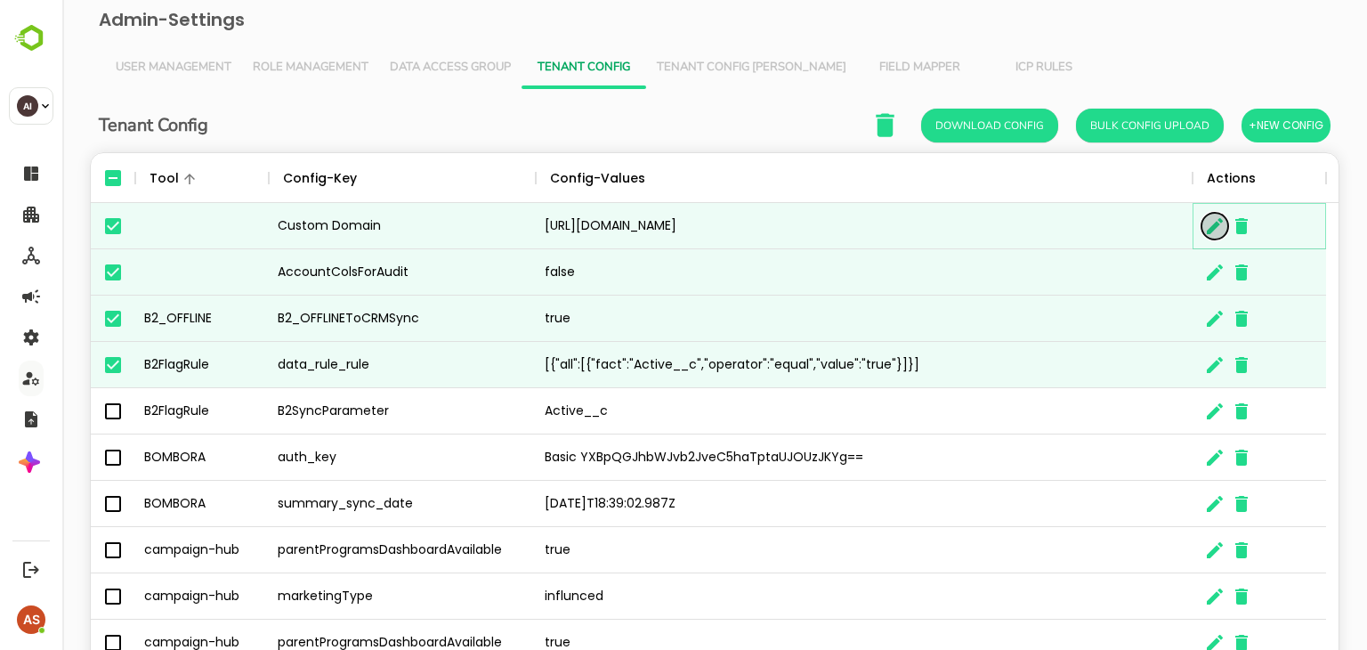
click at [1210, 236] on icon "The User Data" at bounding box center [1214, 225] width 21 height 21
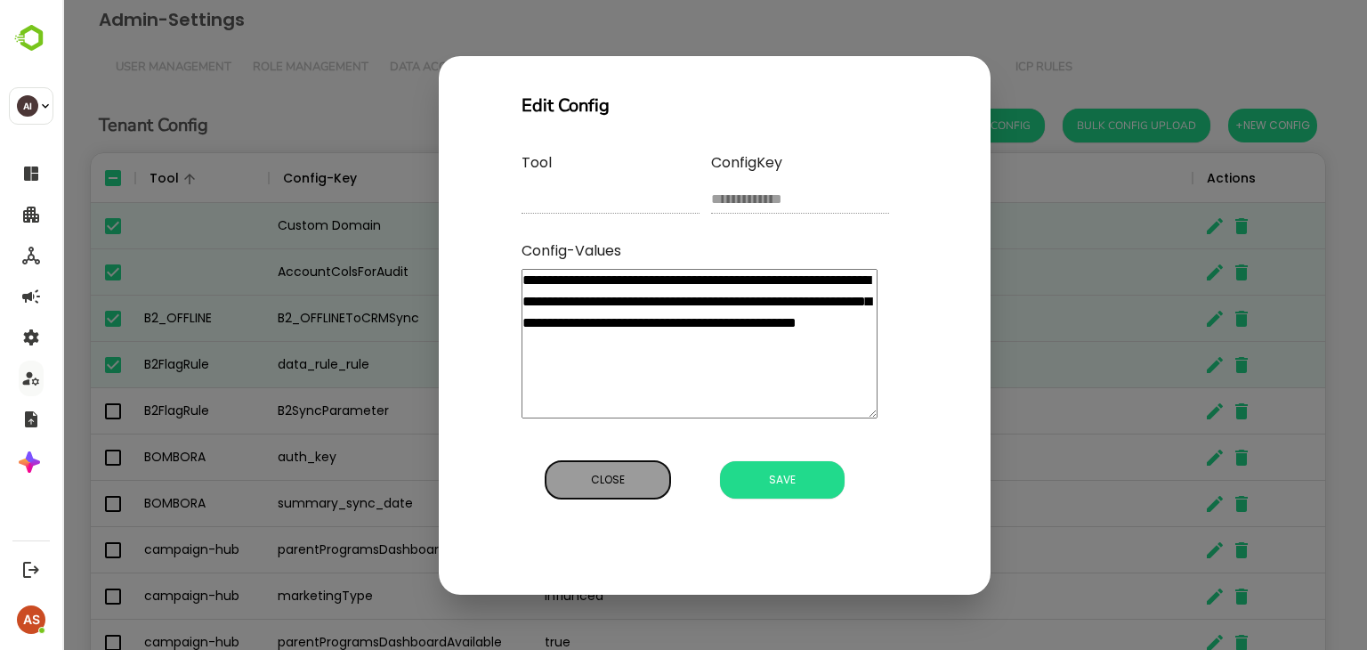
click at [652, 474] on span "Close" at bounding box center [607, 479] width 107 height 23
type textarea "*"
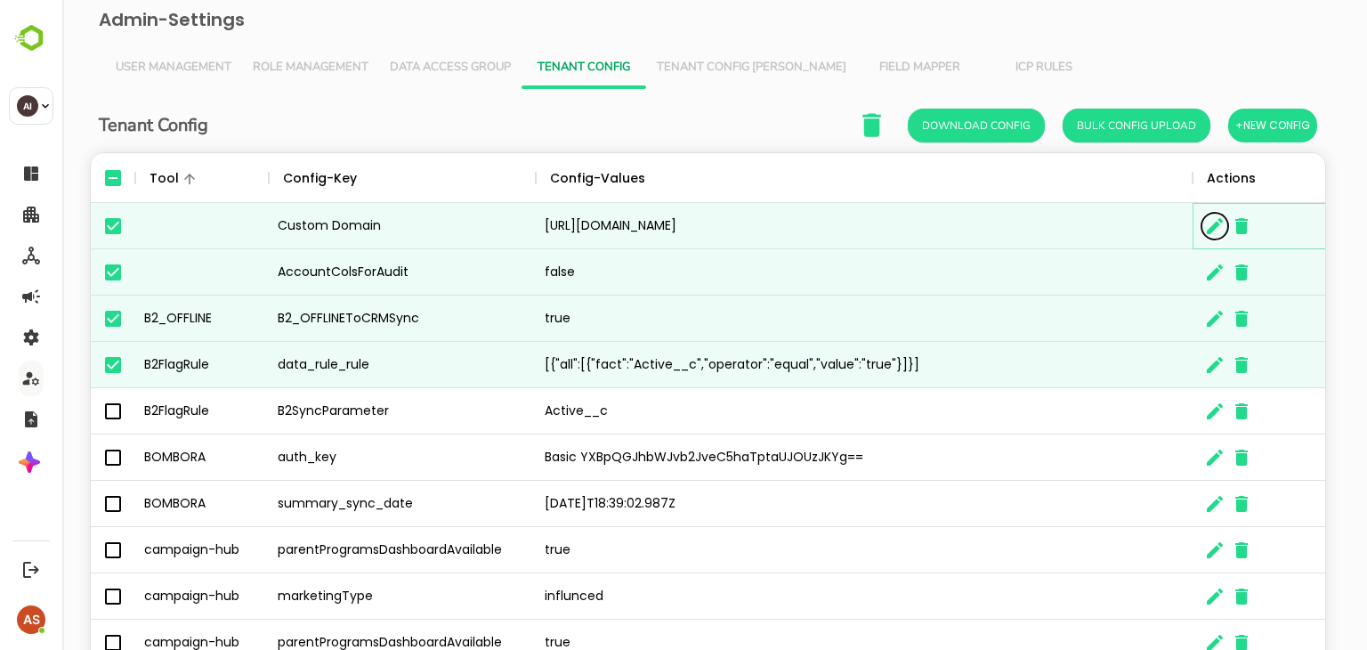
scroll to position [14, 14]
click at [759, 141] on div "Tenant Config Download Config Bulk Config Upload +New Config" at bounding box center [714, 125] width 1231 height 36
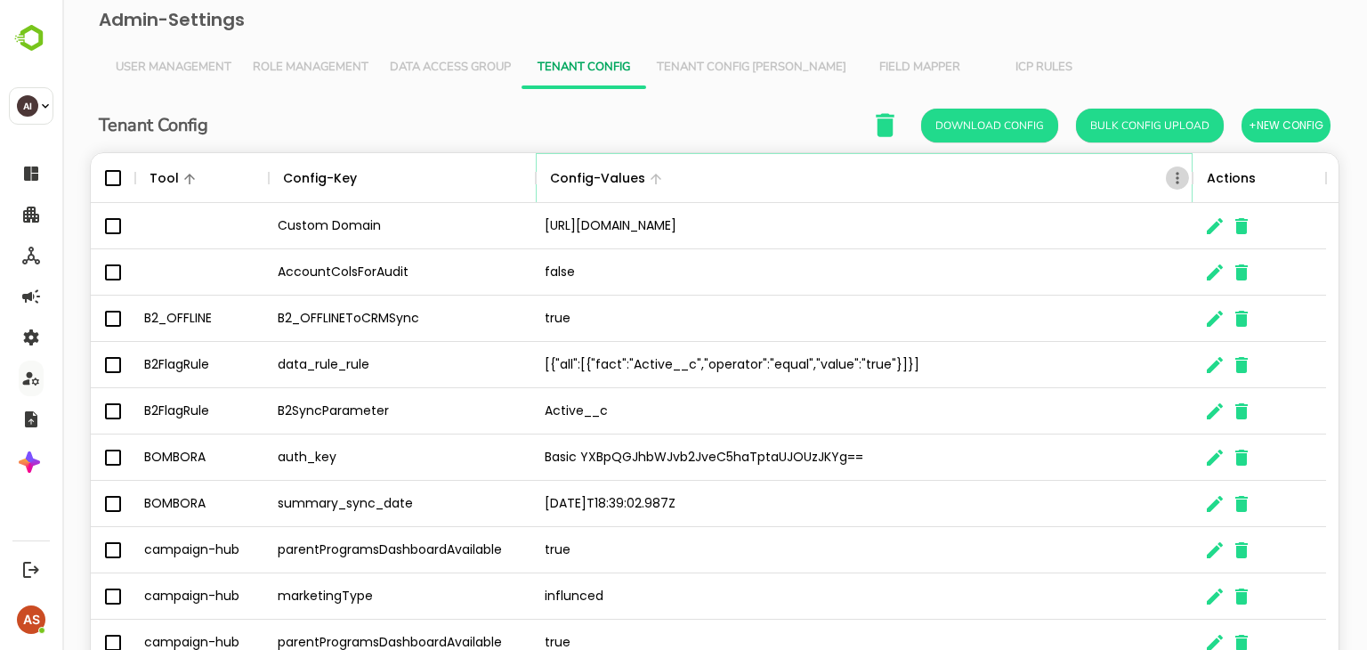
click at [1171, 182] on icon "Menu" at bounding box center [1177, 178] width 18 height 18
